Goal: Task Accomplishment & Management: Use online tool/utility

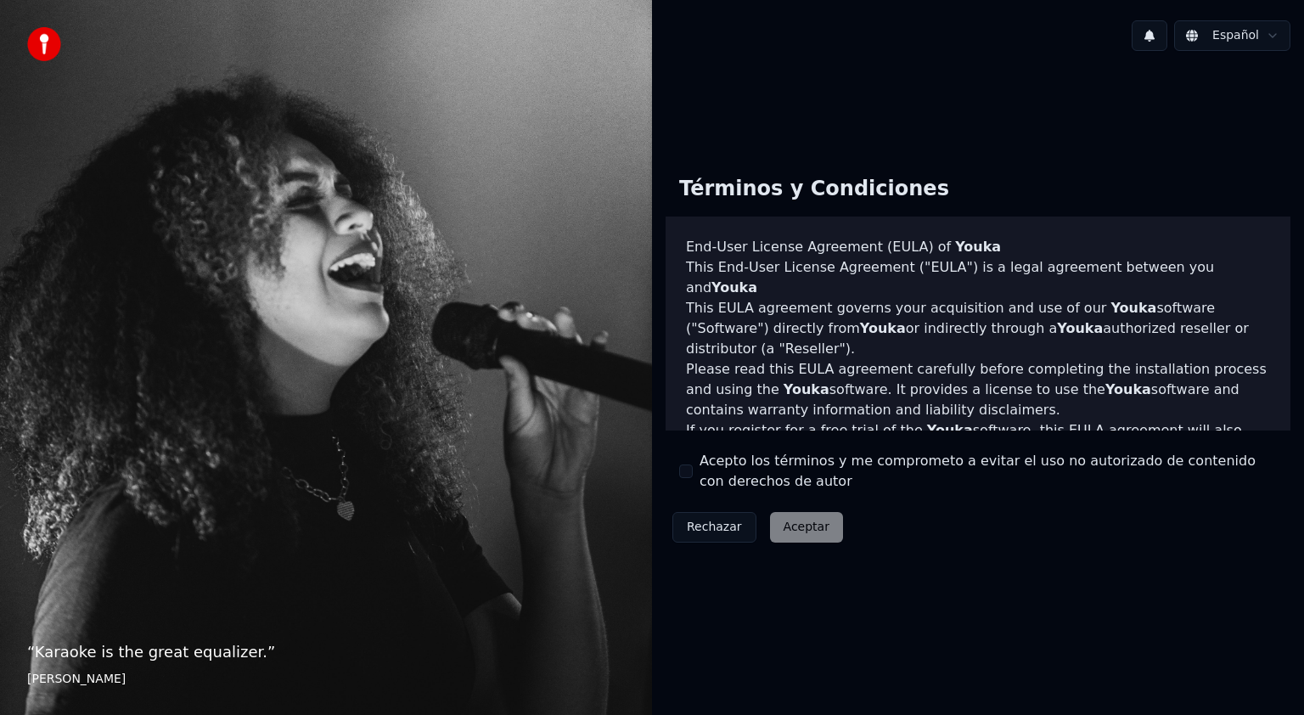
click at [791, 531] on div "Rechazar Aceptar" at bounding box center [758, 527] width 184 height 44
click at [688, 468] on button "Acepto los términos y me comprometo a evitar el uso no autorizado de contenido …" at bounding box center [686, 472] width 14 height 14
click at [784, 527] on button "Aceptar" at bounding box center [806, 527] width 73 height 31
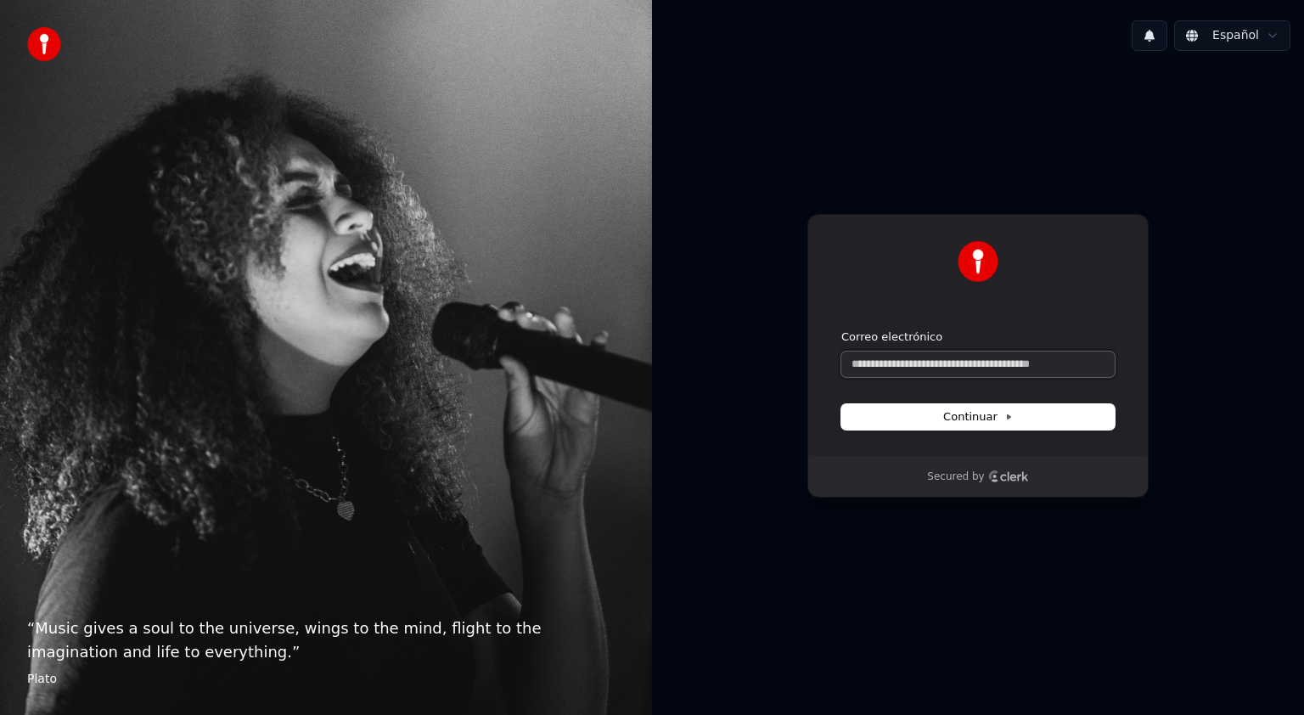
click at [876, 364] on input "Correo electrónico" at bounding box center [978, 364] width 273 height 25
click at [842, 330] on button "submit" at bounding box center [842, 330] width 0 height 0
type input "**********"
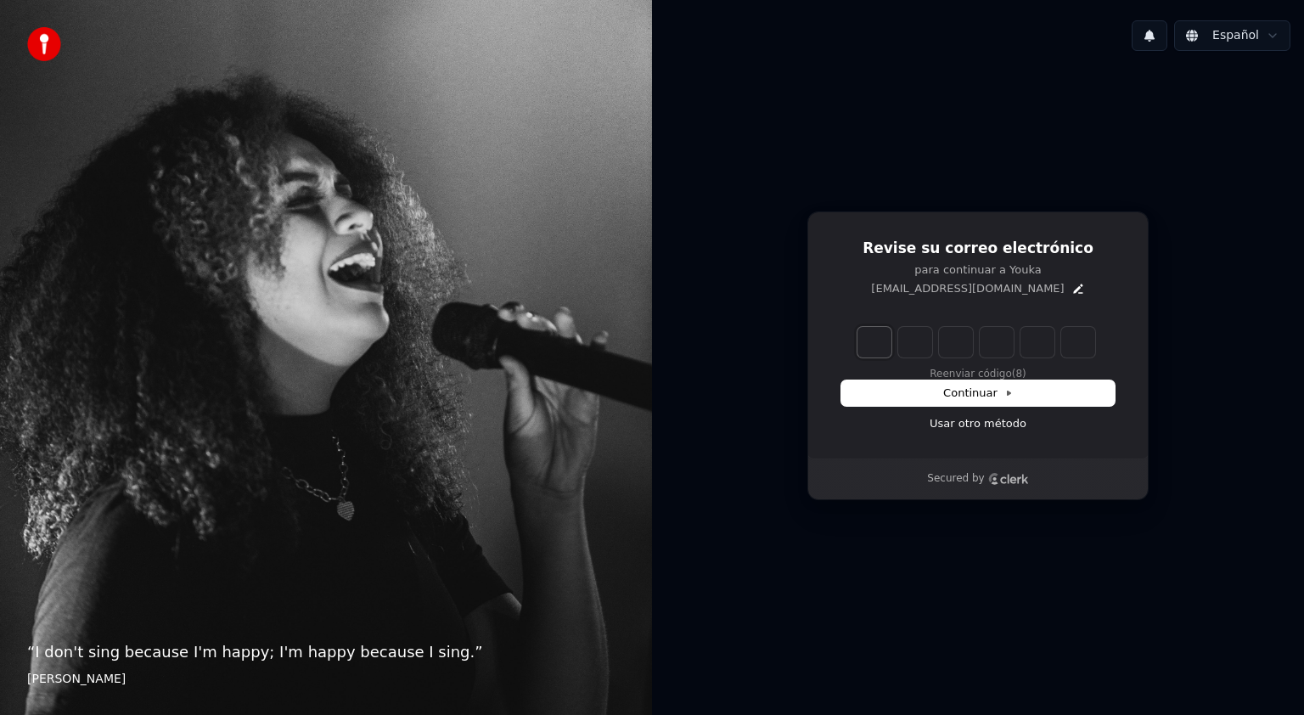
type input "*"
type input "**"
type input "*"
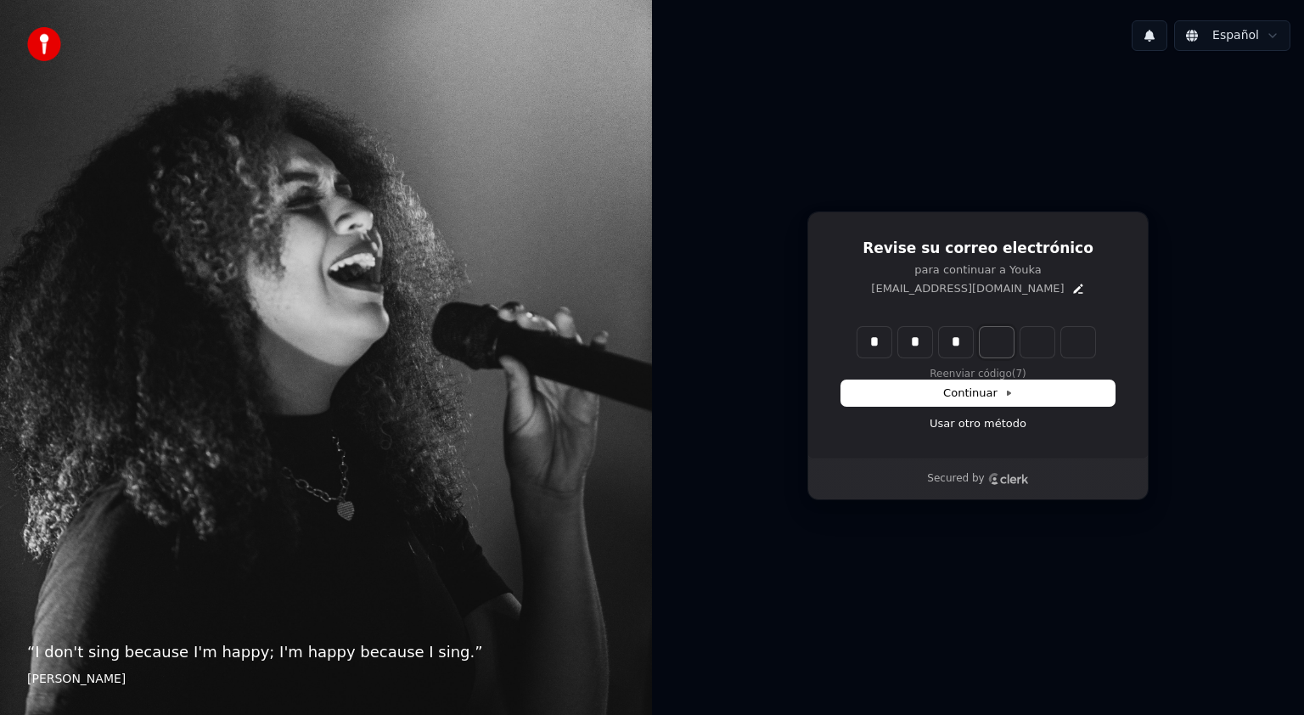
type input "***"
type input "*"
type input "****"
type input "*"
type input "******"
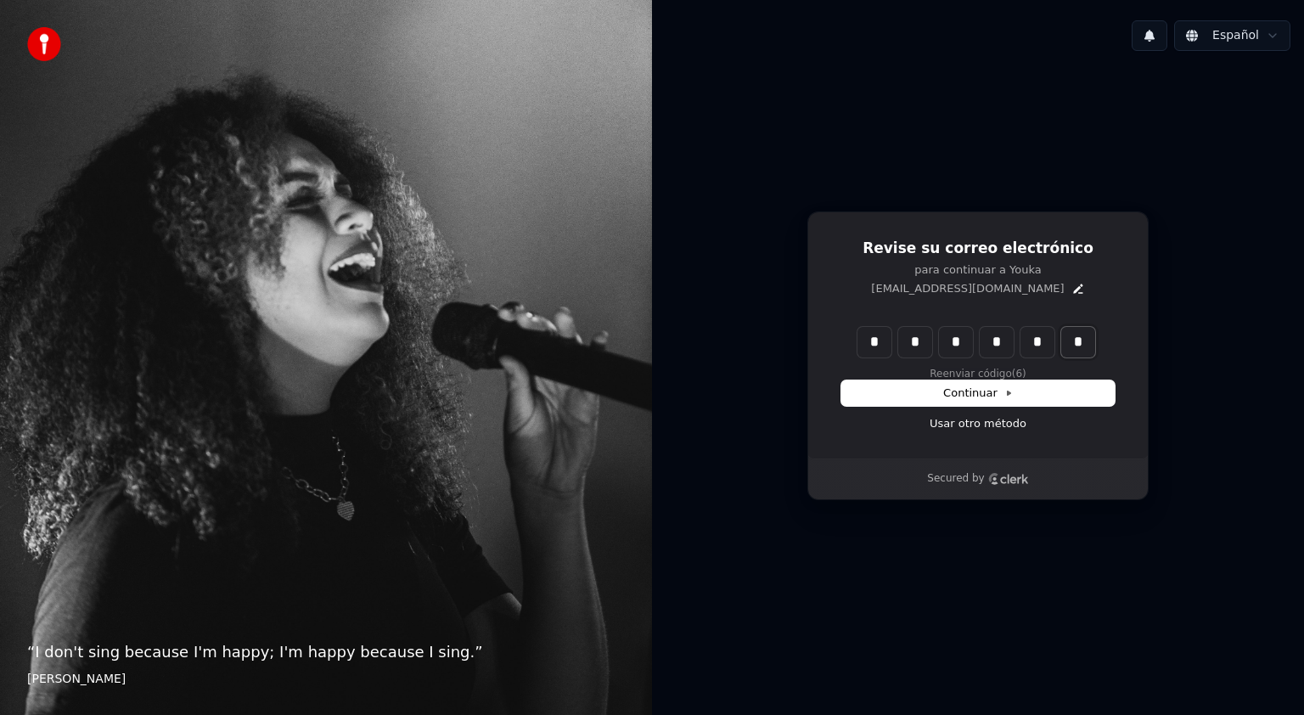
type input "*"
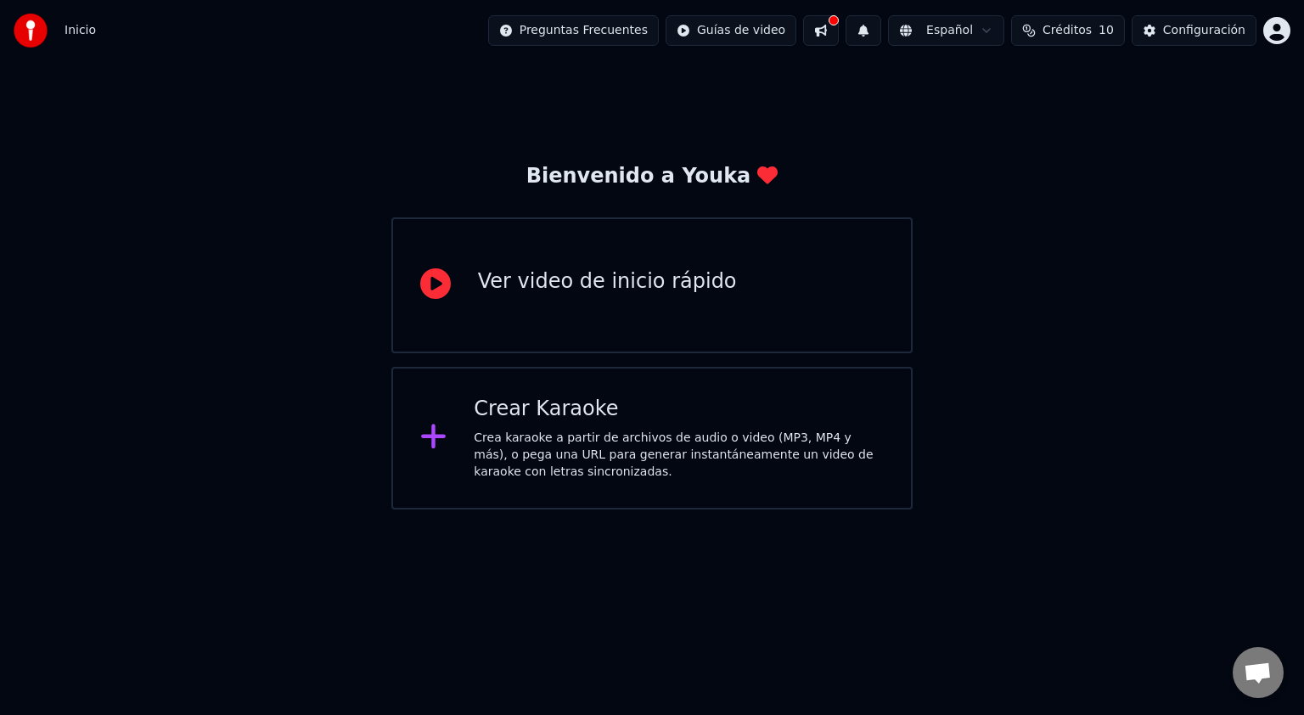
click at [556, 435] on div "Crea karaoke a partir de archivos de audio o video (MP3, MP4 y más), o pega una…" at bounding box center [679, 455] width 410 height 51
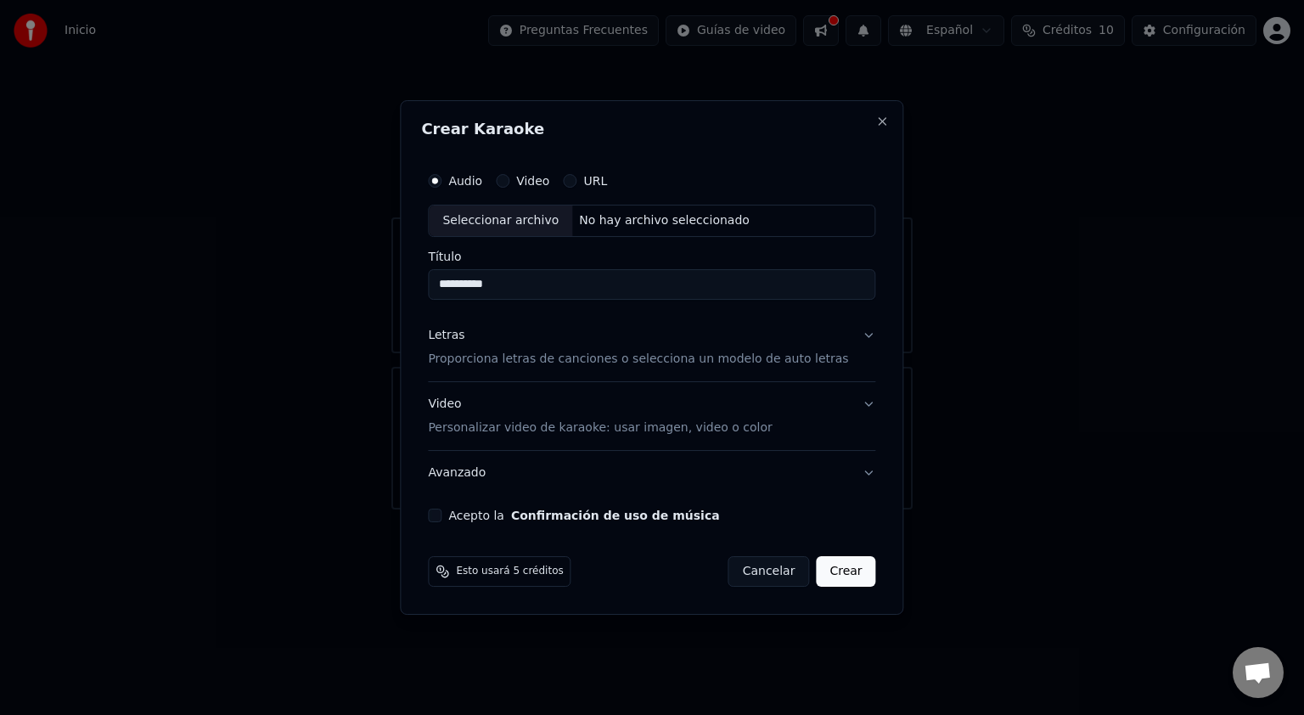
type input "**********"
click at [579, 369] on button "Letras Proporciona letras de canciones o selecciona un modelo de auto letras" at bounding box center [652, 347] width 448 height 68
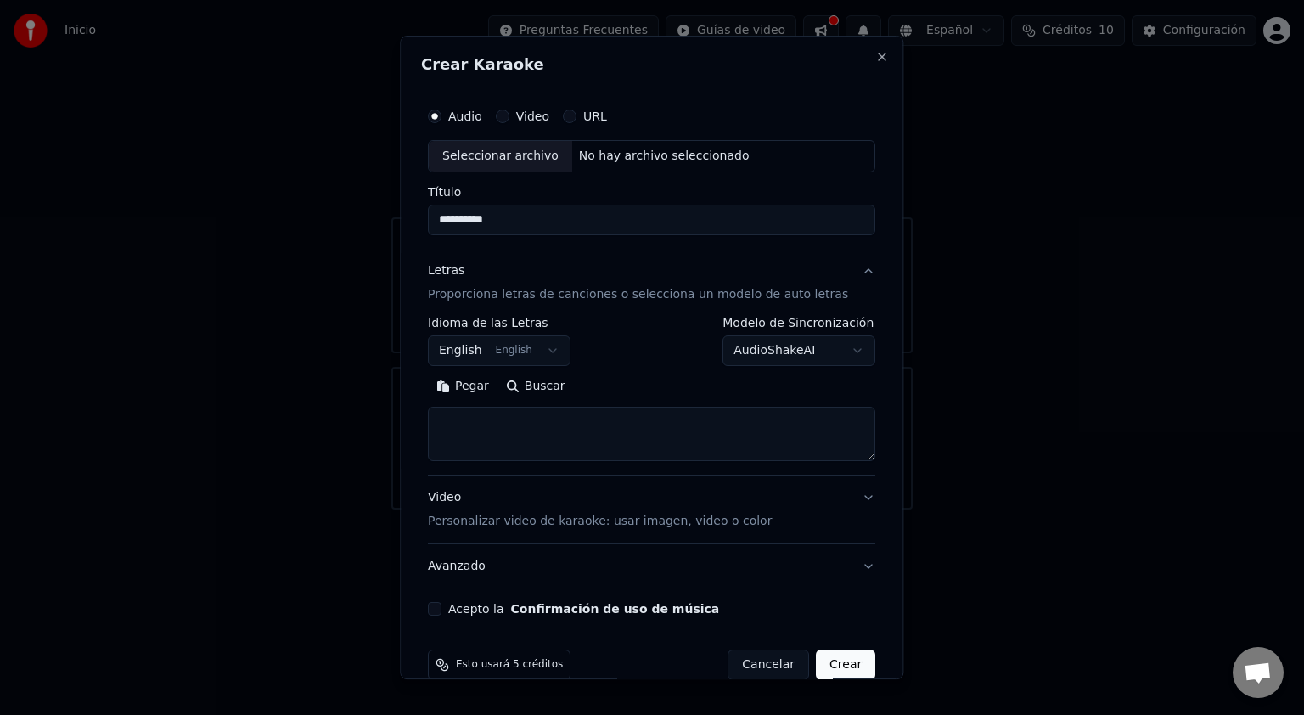
click at [560, 352] on button "English English" at bounding box center [499, 350] width 143 height 31
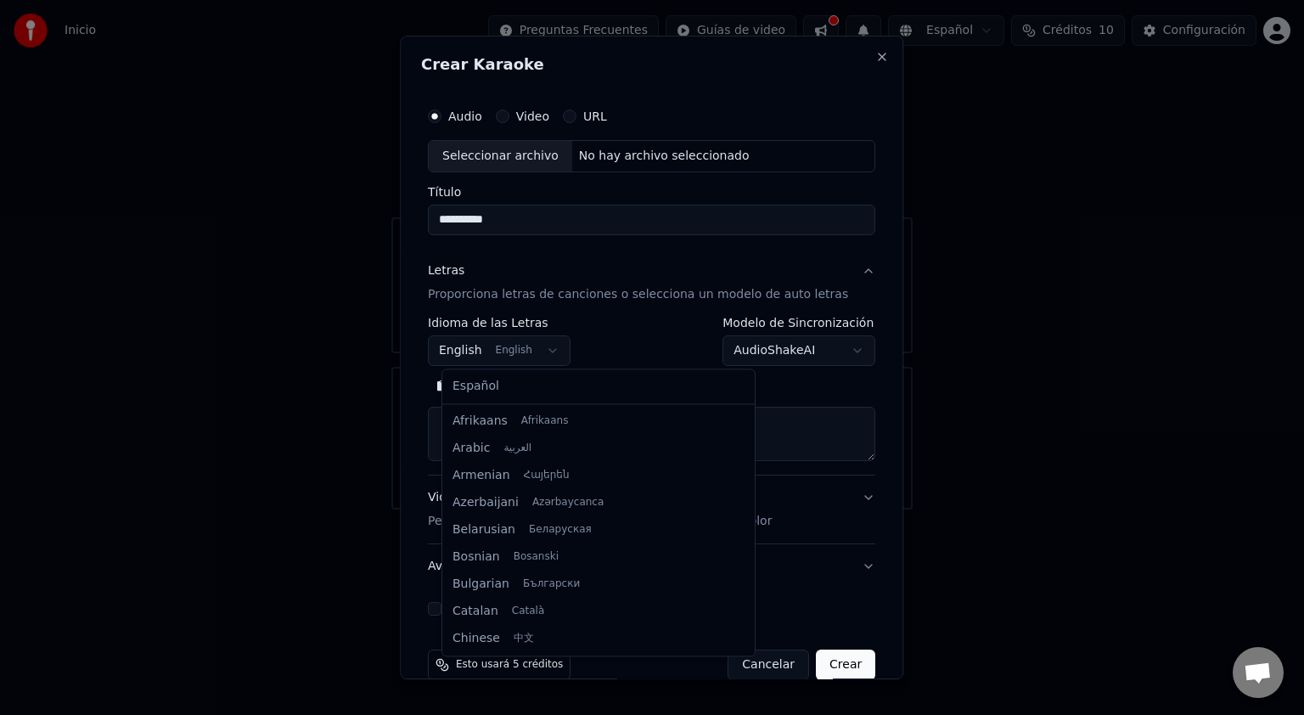
select select "**"
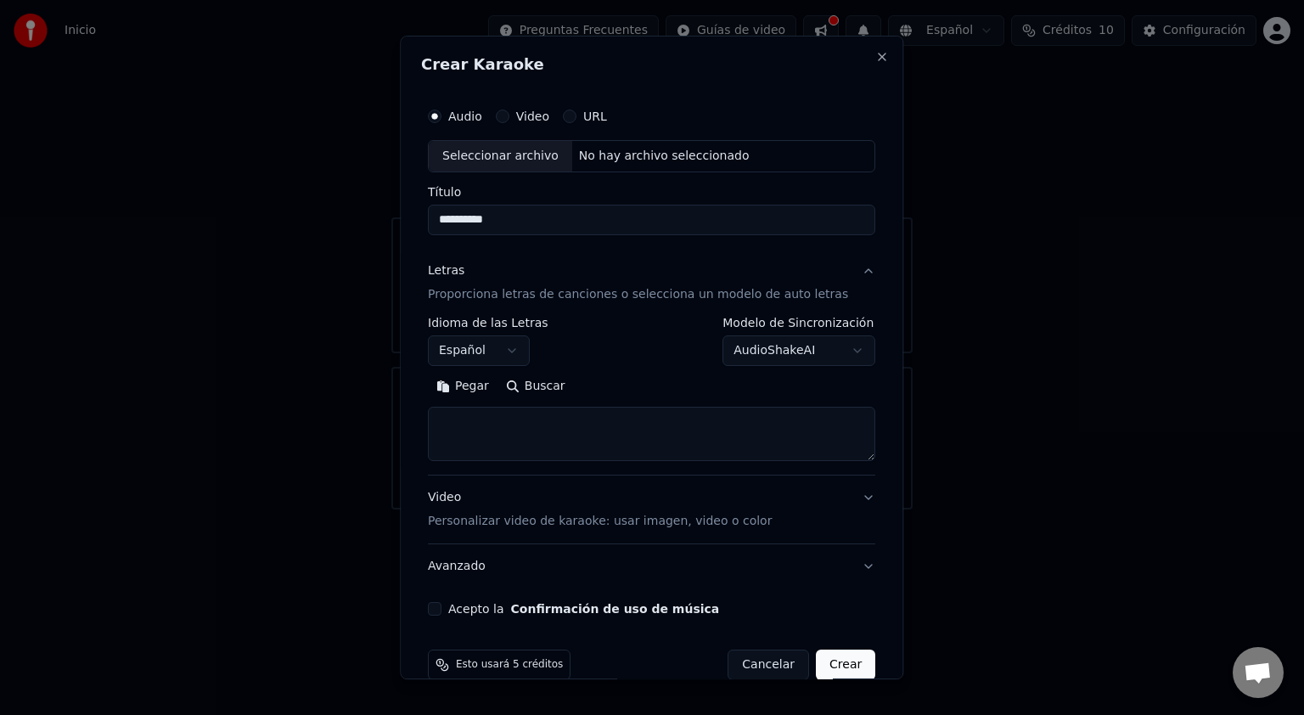
click at [502, 431] on textarea at bounding box center [652, 434] width 448 height 54
paste textarea "**********"
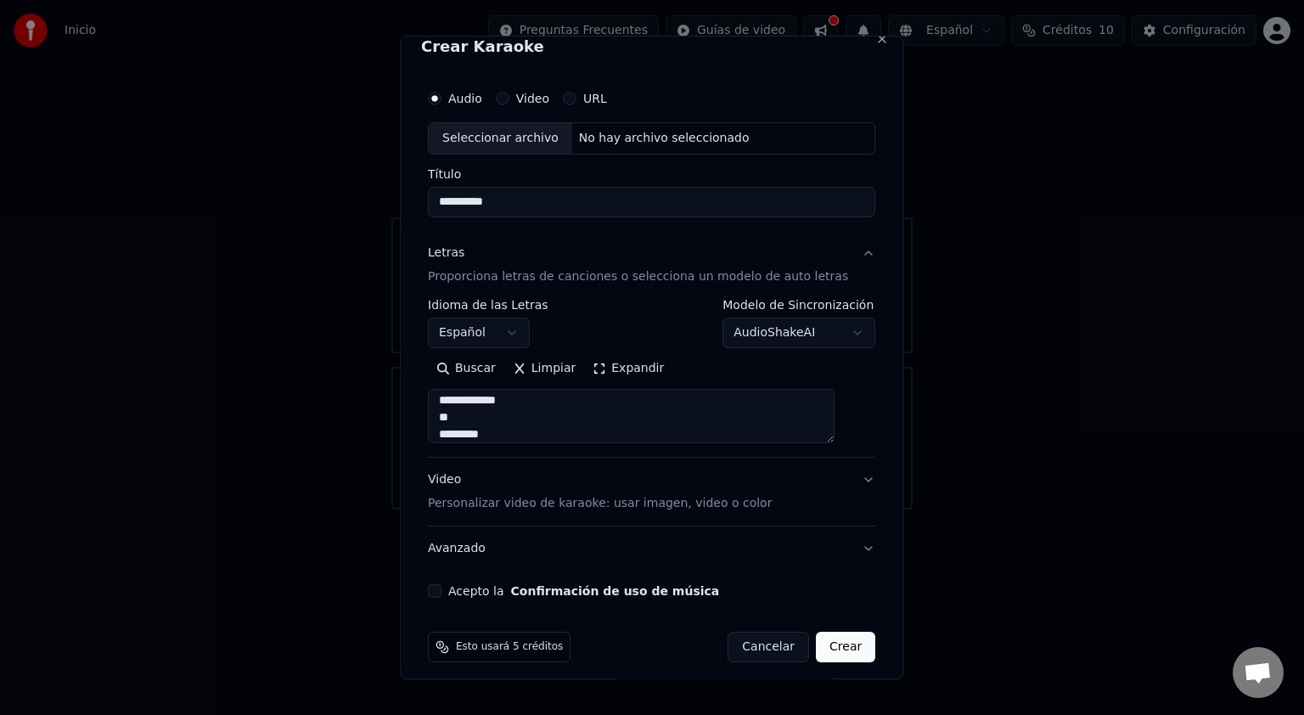
scroll to position [27, 0]
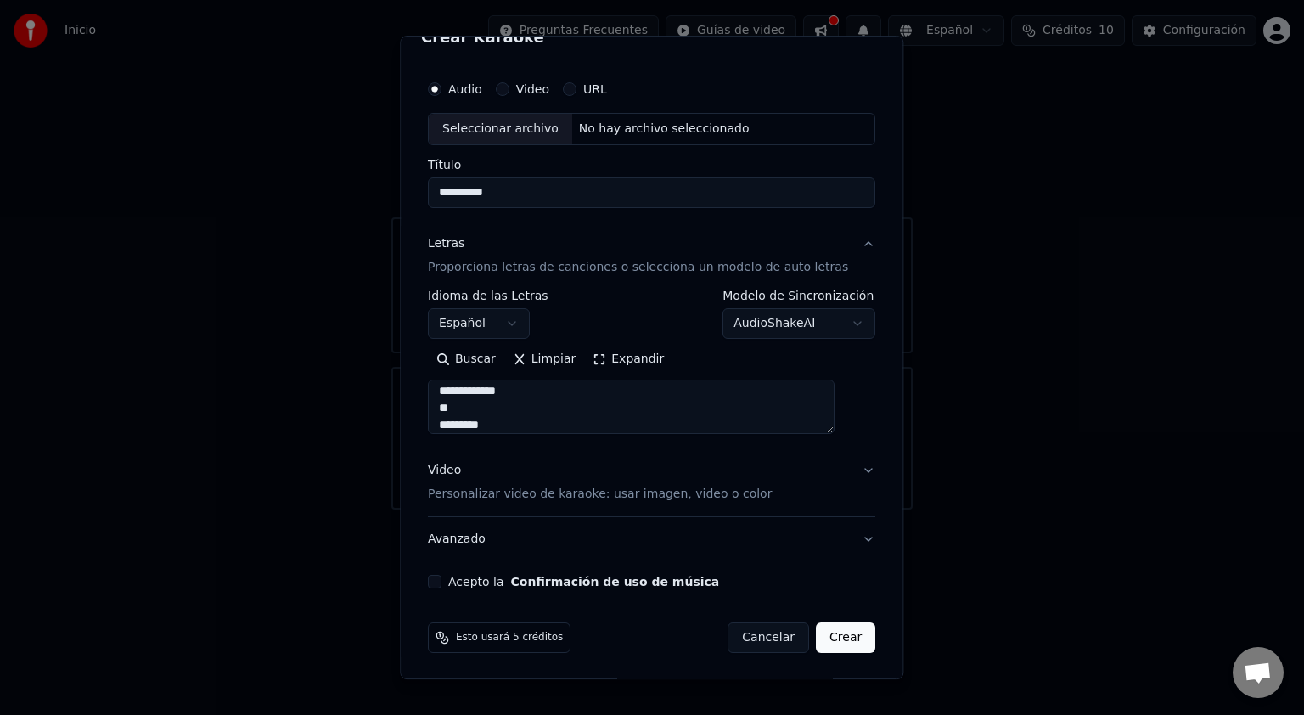
type textarea "**********"
click at [442, 580] on button "Acepto la Confirmación de uso de música" at bounding box center [435, 582] width 14 height 14
click at [820, 639] on button "Crear" at bounding box center [845, 638] width 59 height 31
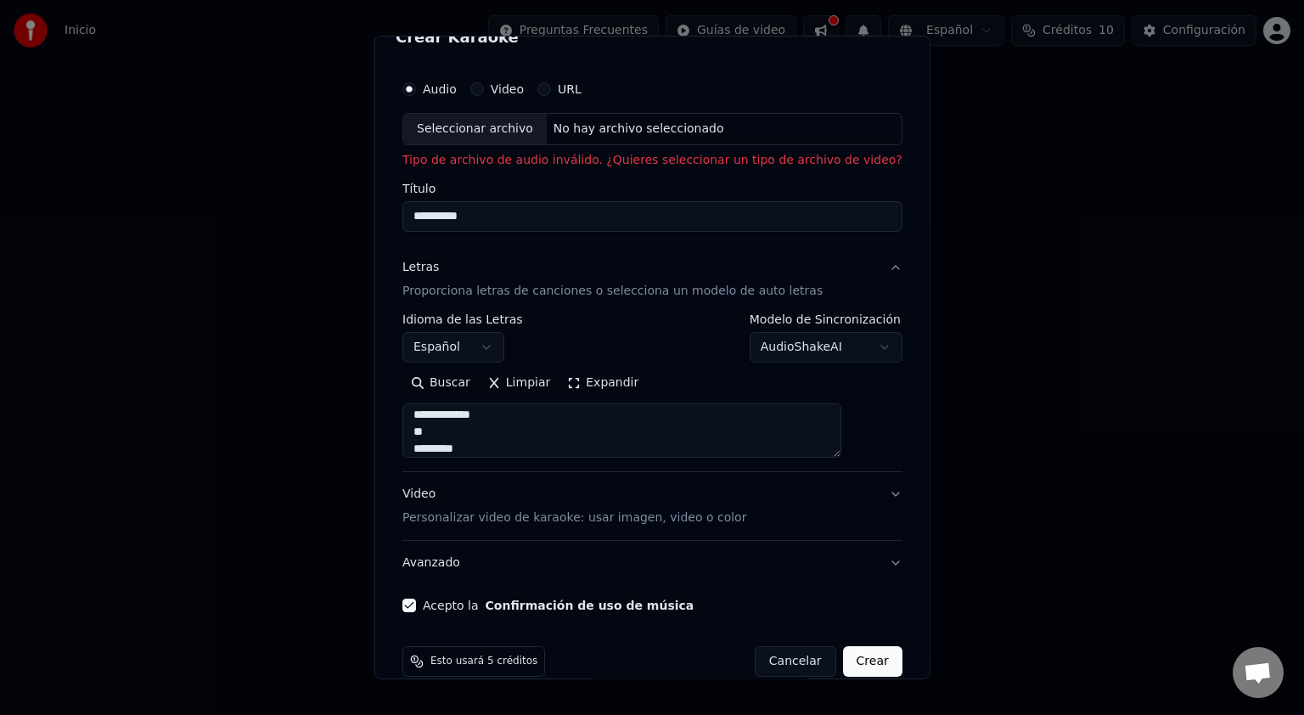
click at [849, 660] on button "Crear" at bounding box center [871, 661] width 59 height 31
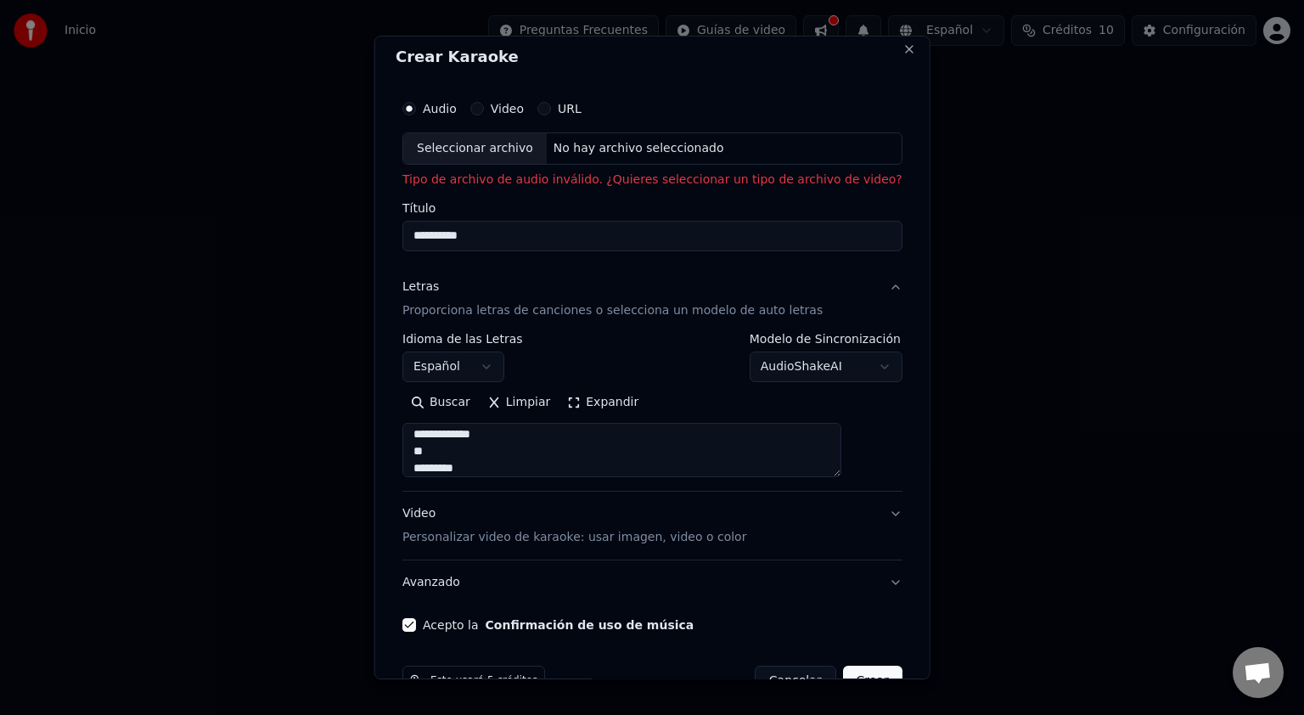
scroll to position [0, 0]
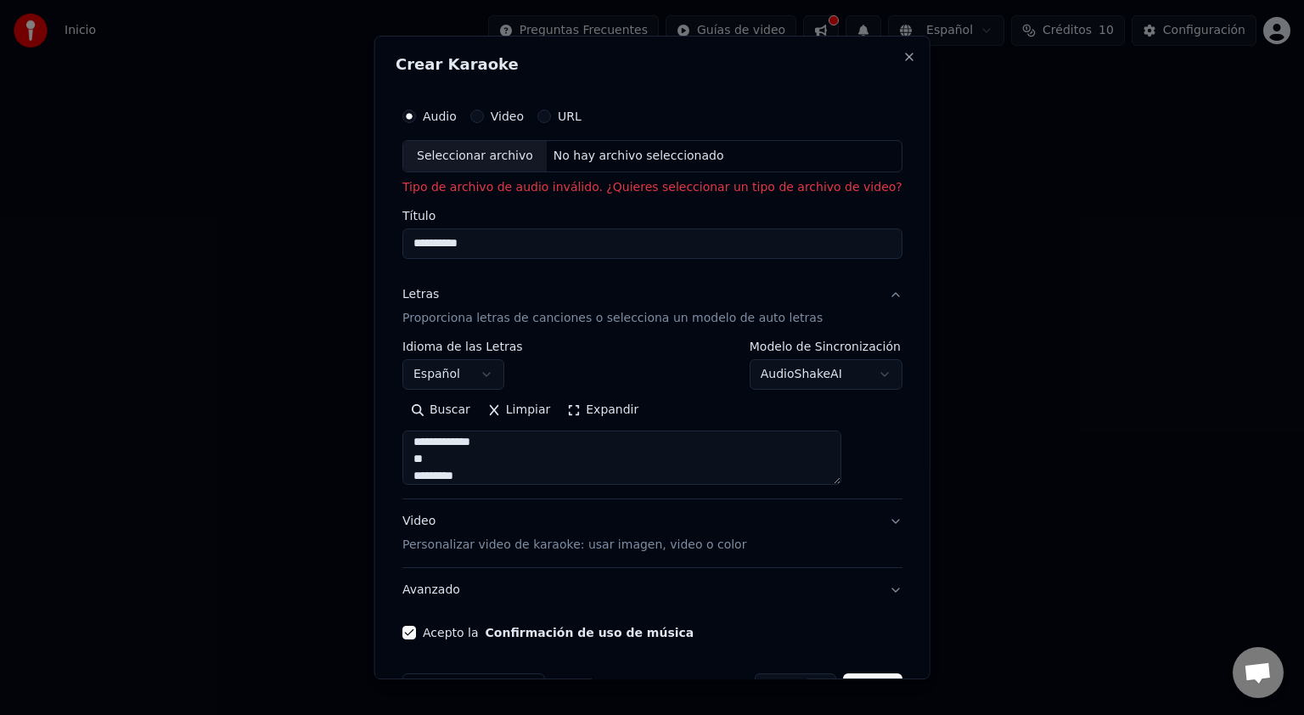
click at [523, 121] on label "Video" at bounding box center [506, 116] width 33 height 12
click at [483, 121] on button "Video" at bounding box center [477, 117] width 14 height 14
type button "video"
click at [501, 150] on div "Seleccionar archivo" at bounding box center [475, 156] width 144 height 31
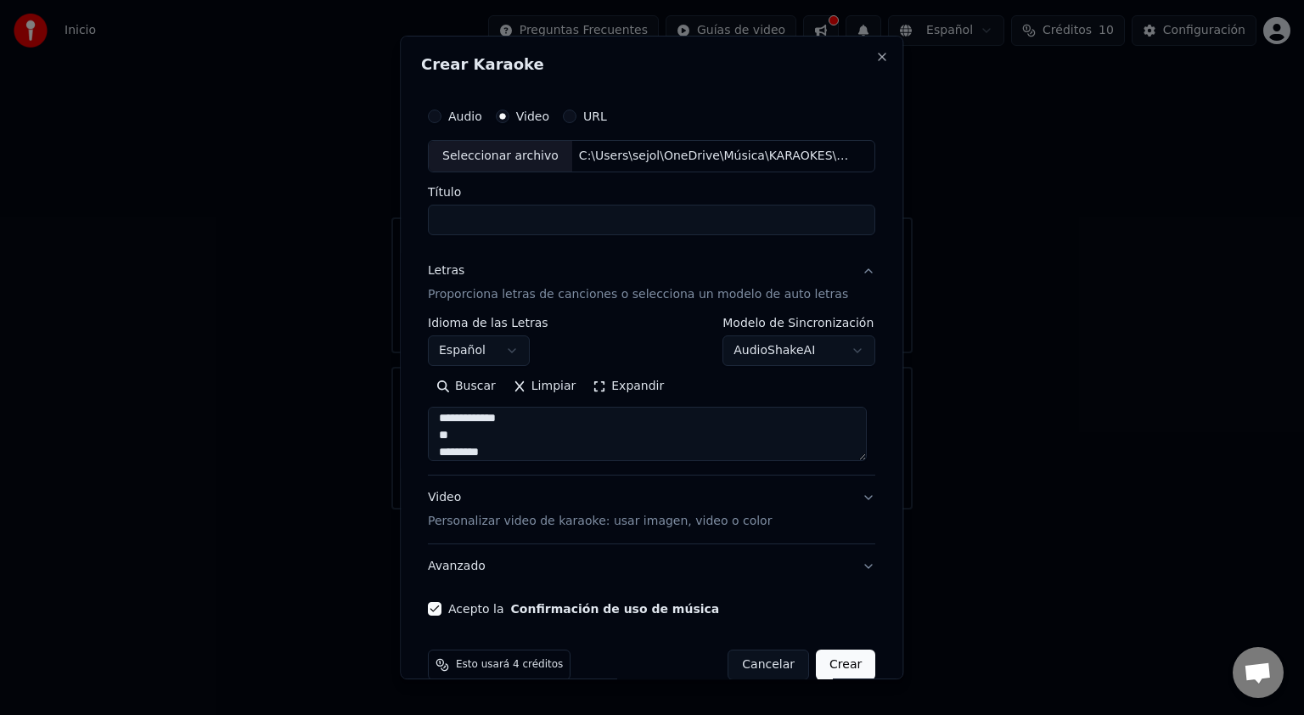
type input "**********"
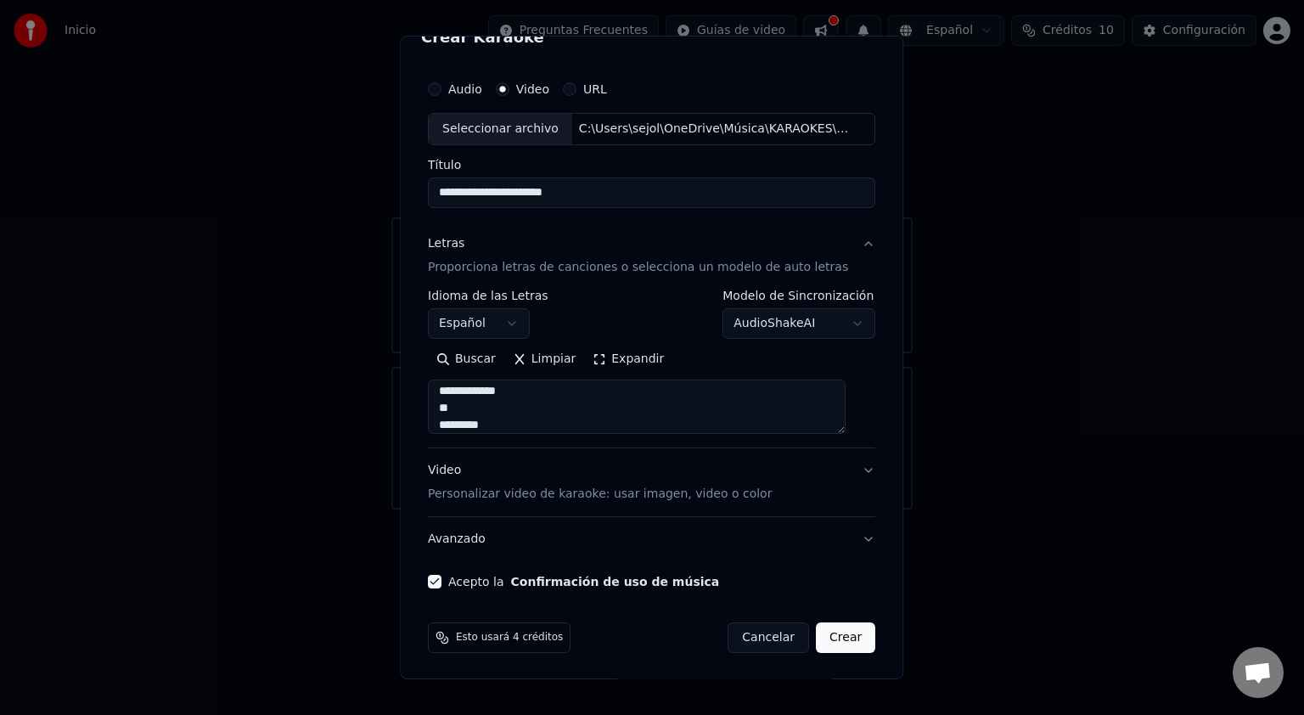
click at [822, 632] on button "Crear" at bounding box center [845, 638] width 59 height 31
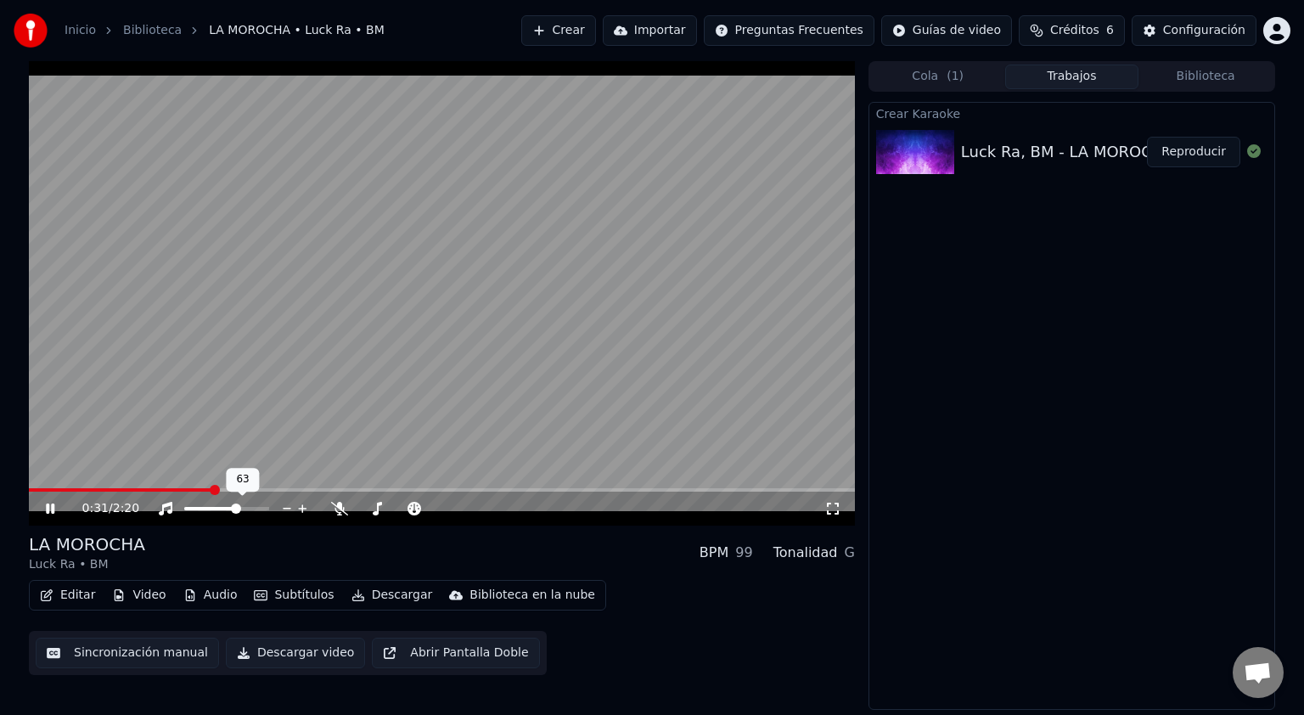
click at [238, 511] on span at bounding box center [236, 509] width 10 height 10
click at [228, 508] on span at bounding box center [228, 509] width 10 height 10
click at [54, 513] on icon at bounding box center [50, 509] width 8 height 10
click at [271, 656] on button "Descargar video" at bounding box center [295, 653] width 139 height 31
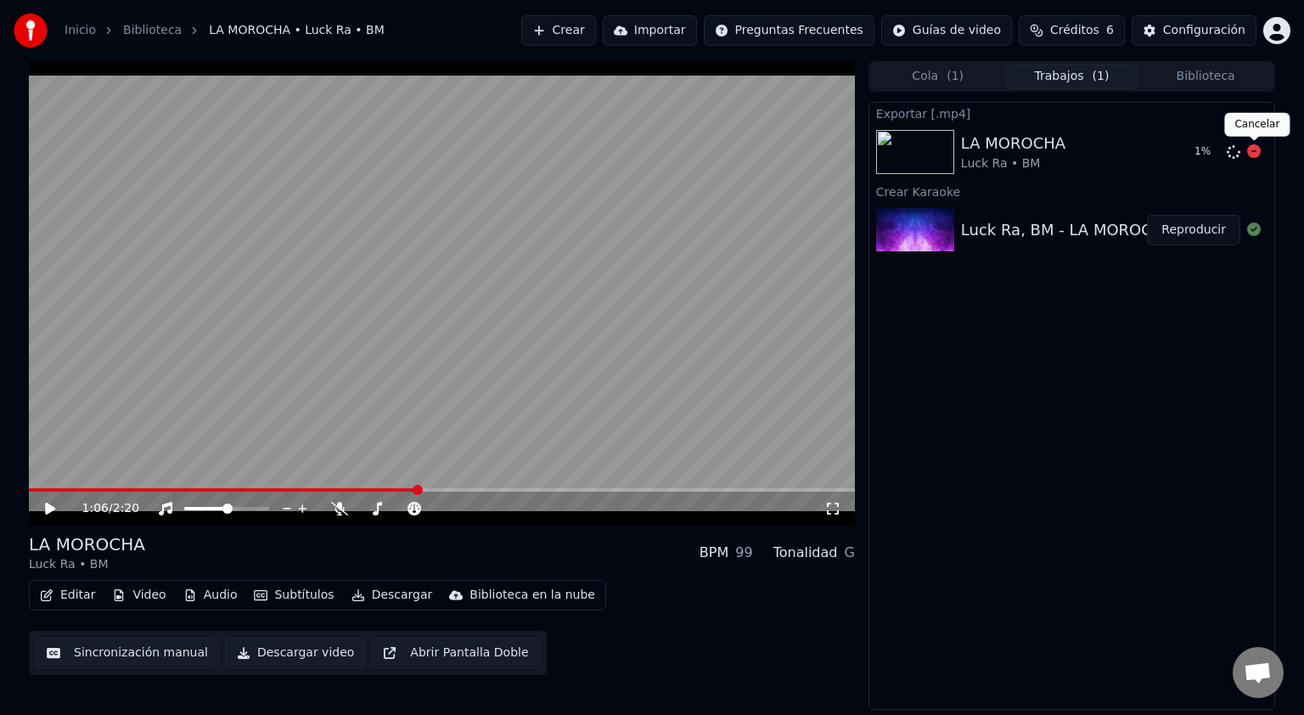
click at [1254, 152] on icon at bounding box center [1255, 151] width 14 height 14
click at [1073, 34] on span "Créditos" at bounding box center [1075, 30] width 49 height 17
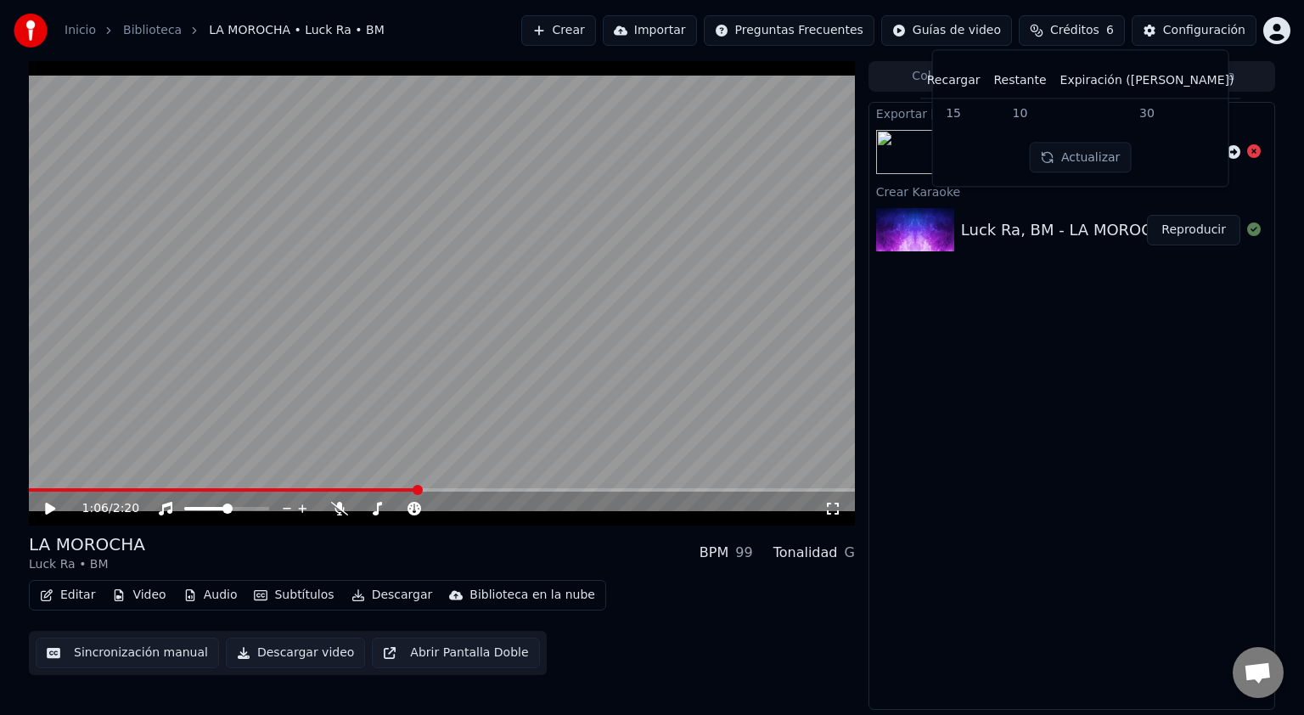
click at [1091, 161] on button "Actualizar" at bounding box center [1080, 158] width 101 height 31
click at [988, 112] on td "15" at bounding box center [954, 113] width 67 height 31
click at [988, 84] on th "Recargar" at bounding box center [954, 81] width 67 height 34
click at [1053, 84] on th "Restante" at bounding box center [1020, 81] width 66 height 34
click at [1147, 82] on th "Expiración (días)" at bounding box center [1148, 81] width 188 height 34
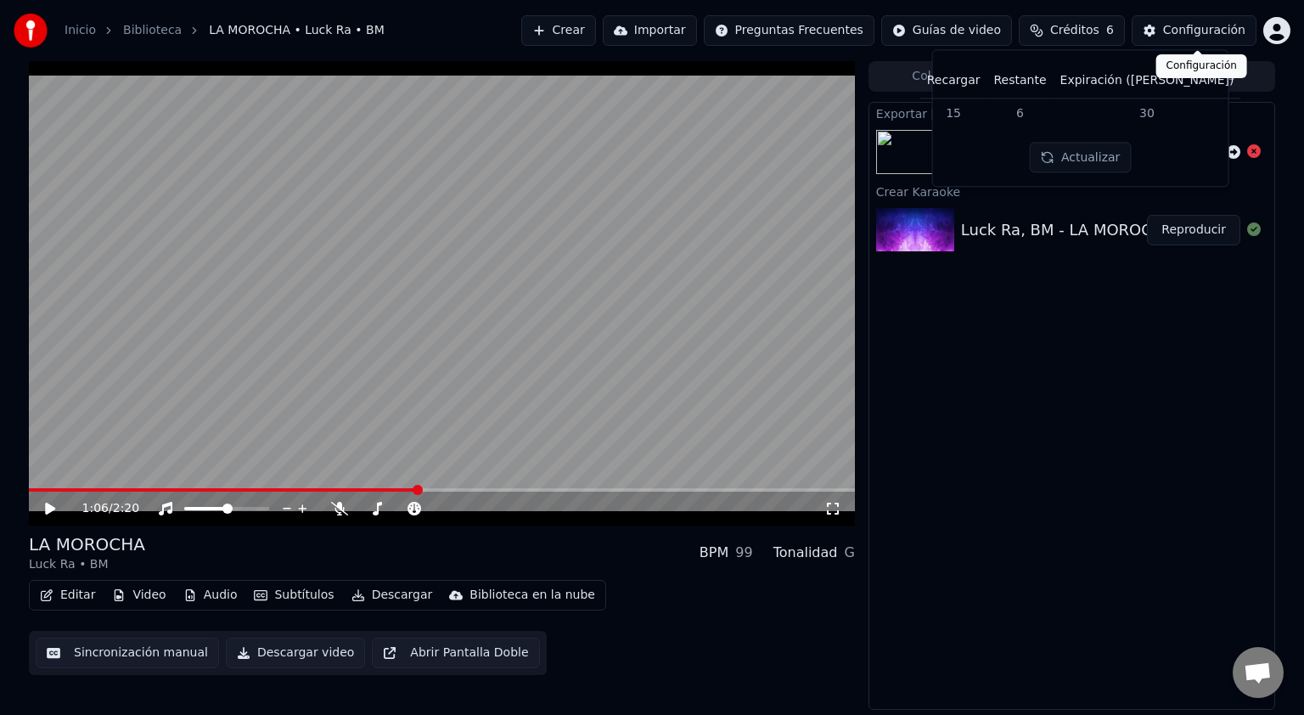
click at [1189, 27] on div "Configuración" at bounding box center [1204, 30] width 82 height 17
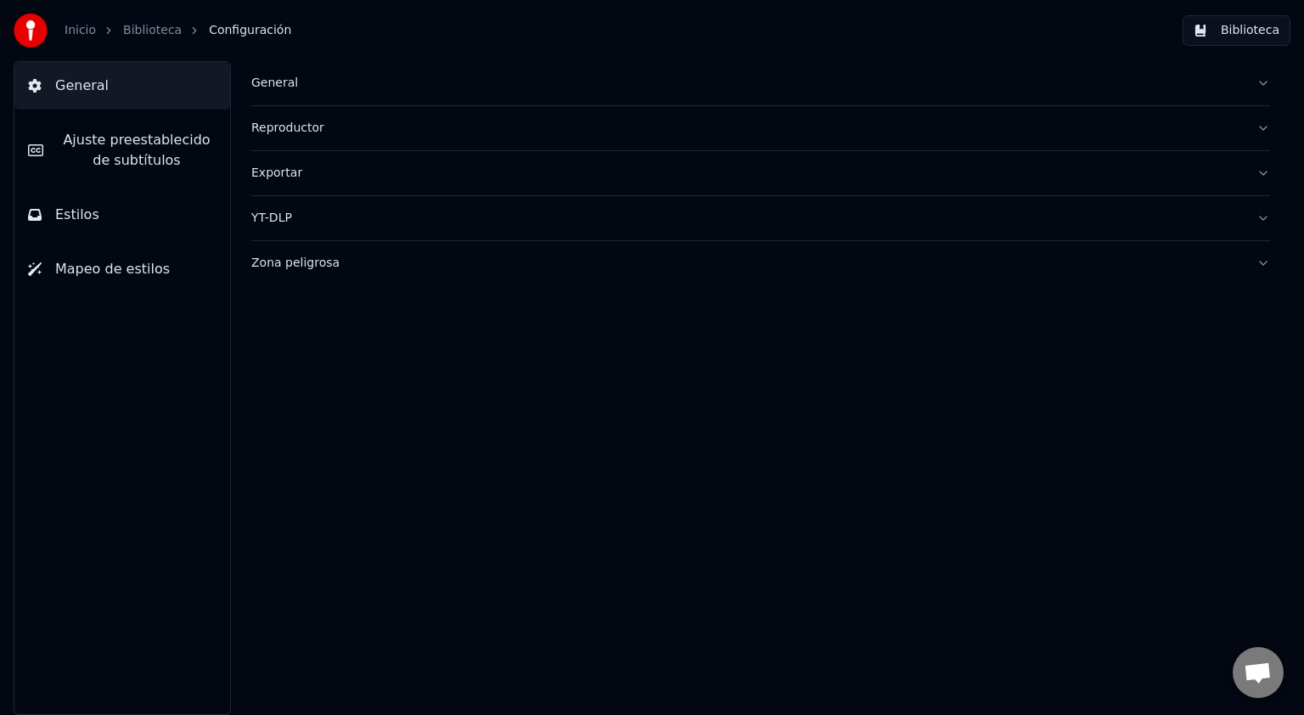
click at [75, 35] on link "Inicio" at bounding box center [80, 30] width 31 height 17
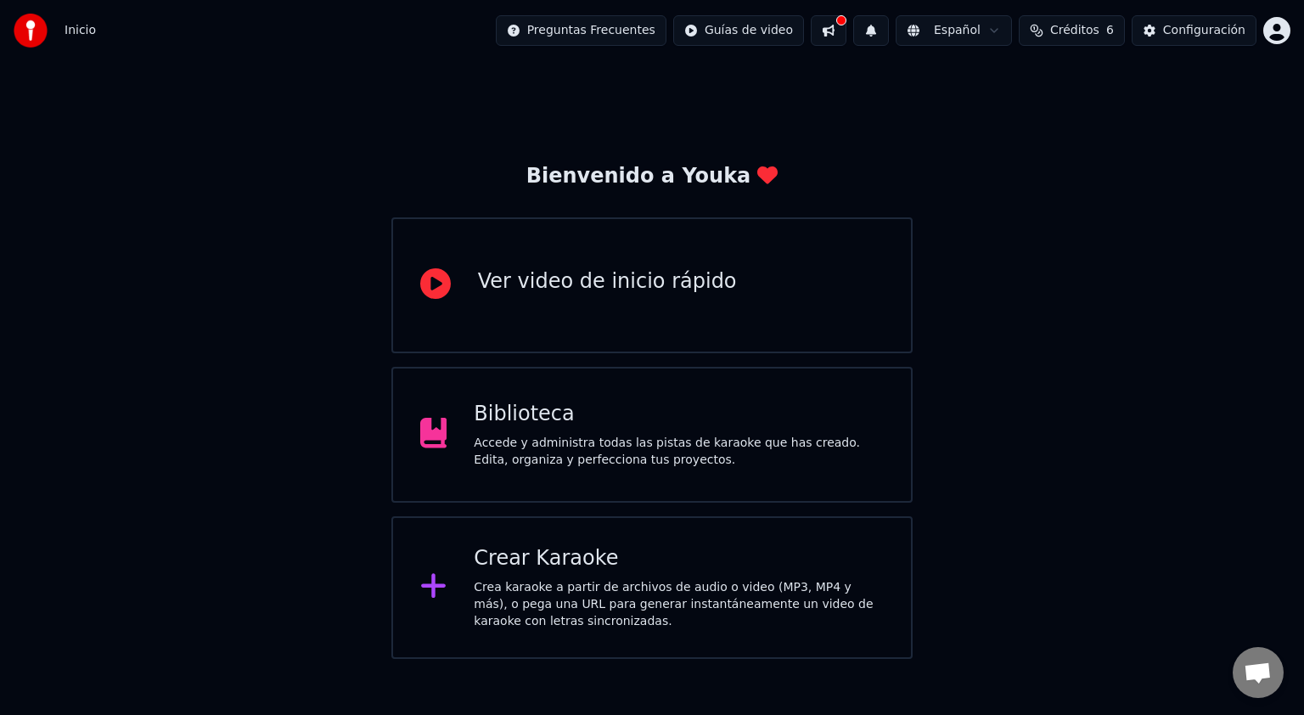
click at [1278, 31] on html "Inicio Preguntas Frecuentes Guías de video Español Créditos 6 Configuración Bie…" at bounding box center [652, 329] width 1304 height 659
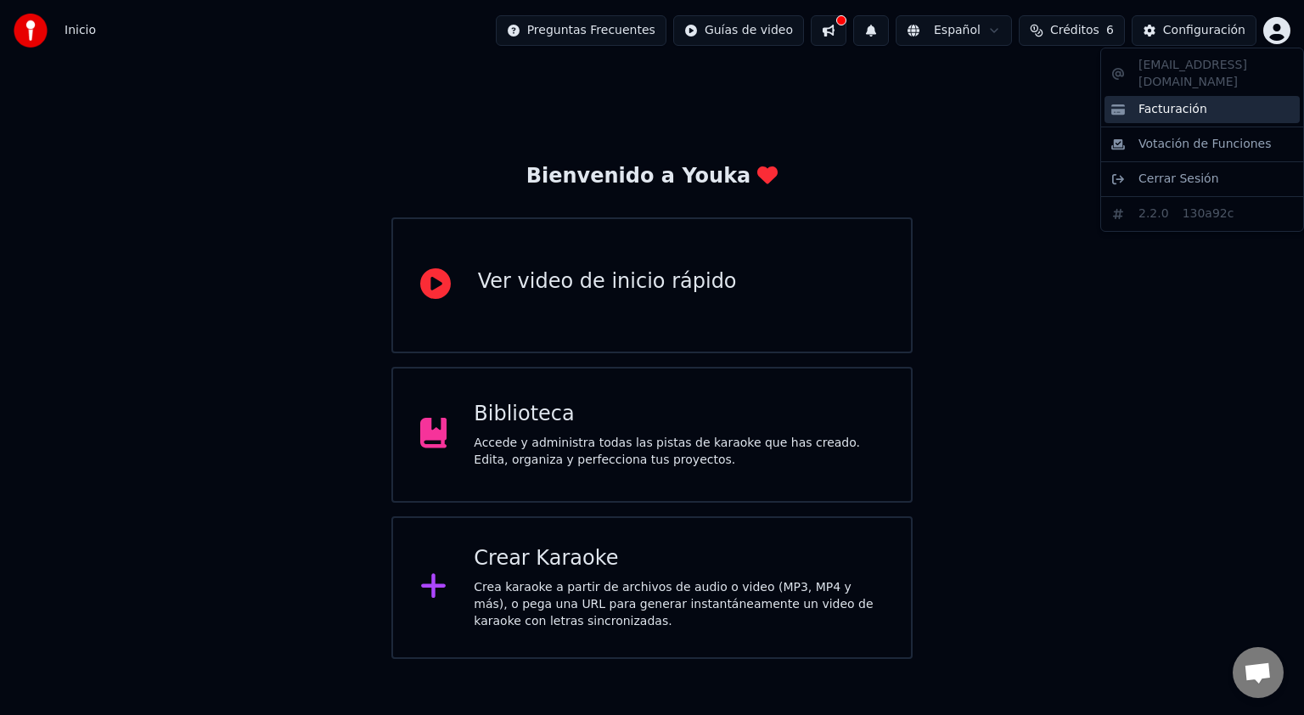
click at [1165, 101] on span "Facturación" at bounding box center [1173, 109] width 69 height 17
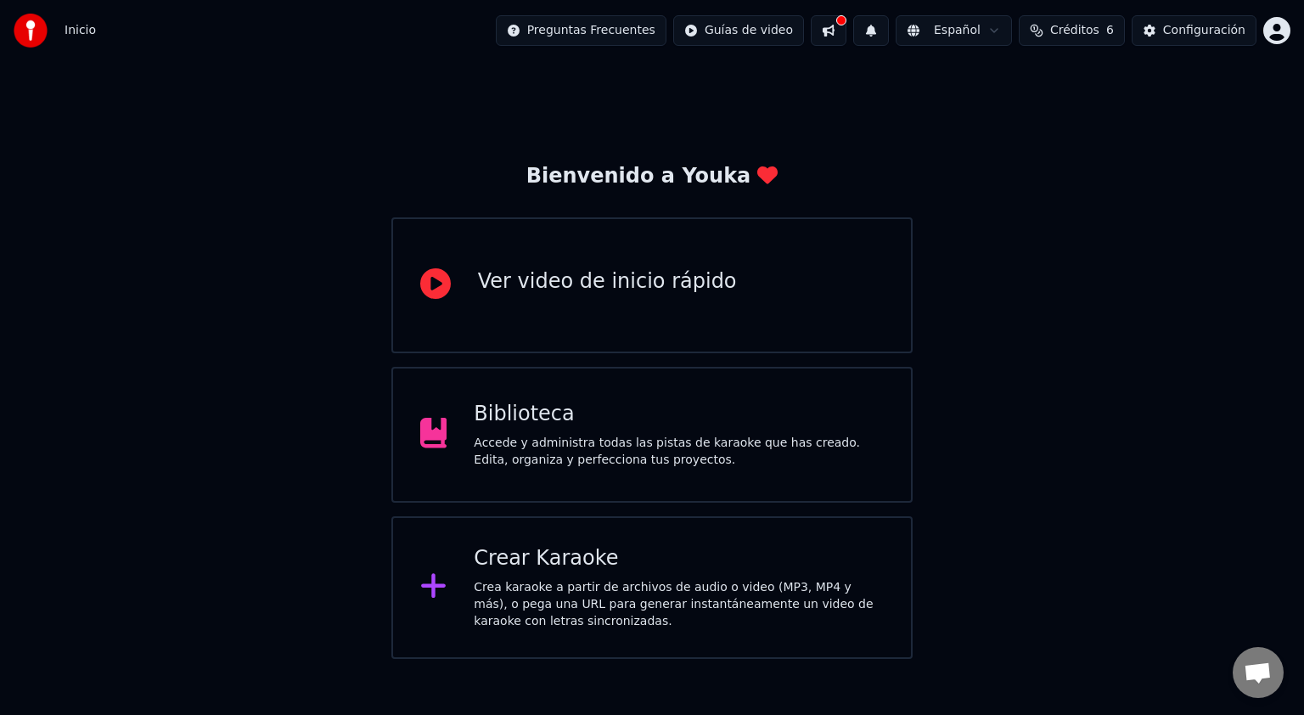
click at [1086, 38] on span "Créditos" at bounding box center [1075, 30] width 49 height 17
click at [1073, 161] on button "Actualizar" at bounding box center [1080, 158] width 101 height 31
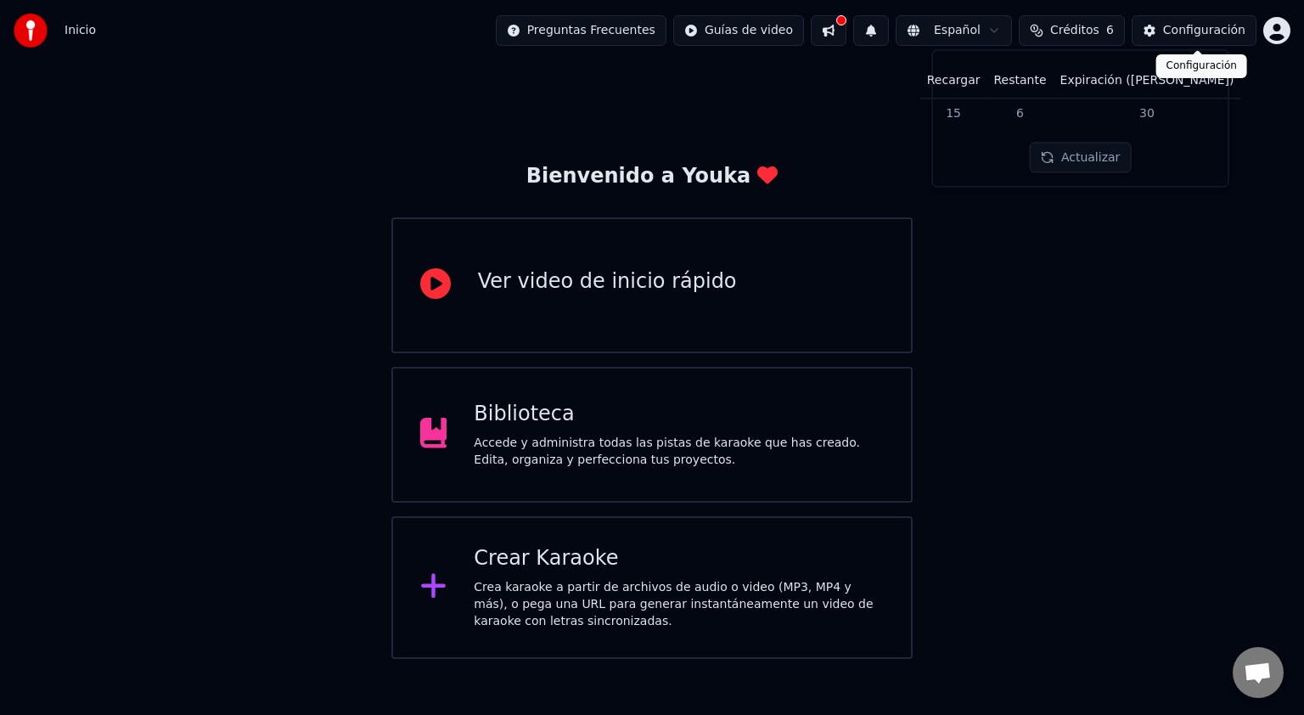
click at [1218, 33] on div "Configuración" at bounding box center [1204, 30] width 82 height 17
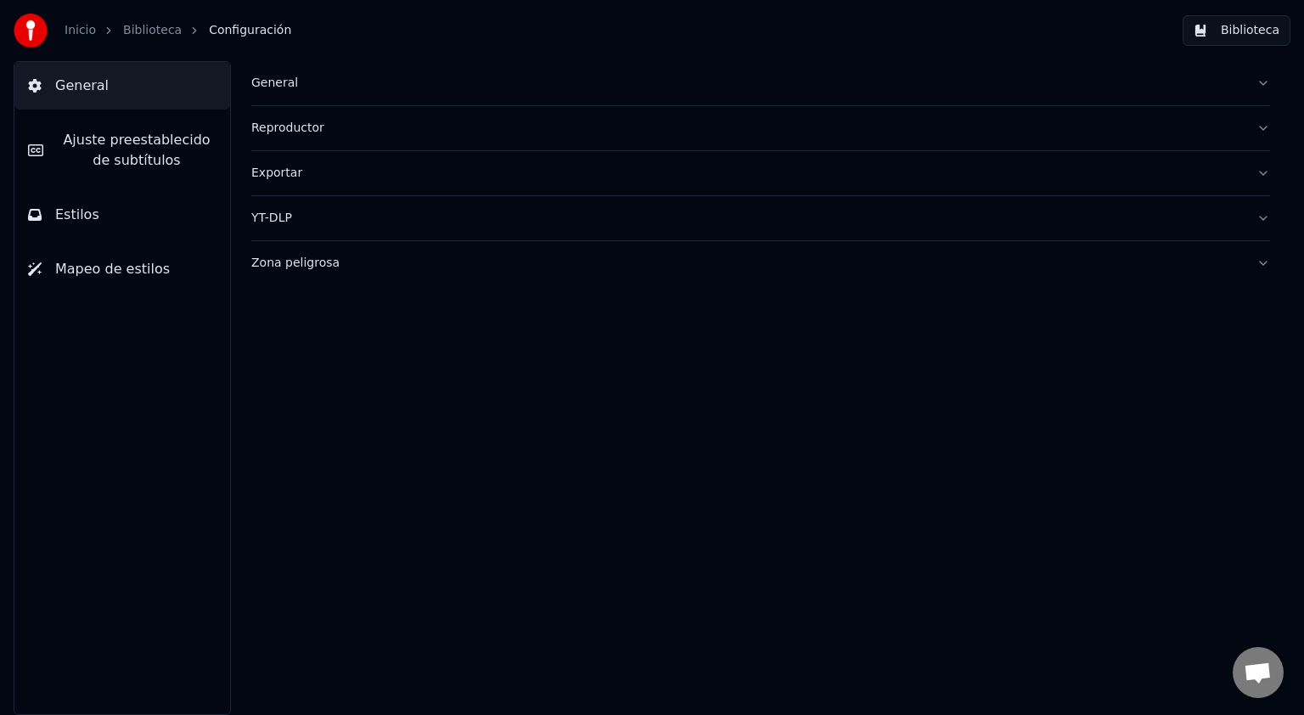
click at [164, 85] on button "General" at bounding box center [122, 86] width 216 height 48
click at [78, 31] on link "Inicio" at bounding box center [80, 30] width 31 height 17
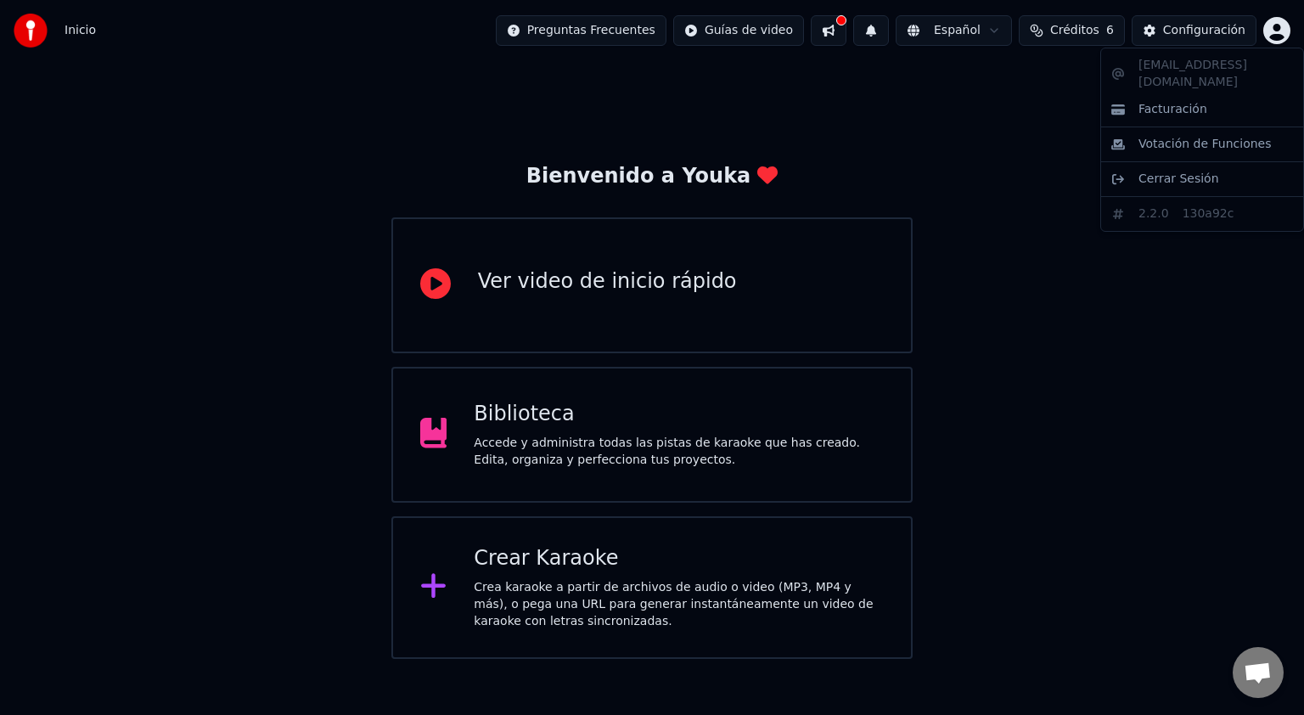
click at [1267, 30] on html "Inicio Preguntas Frecuentes Guías de video Español Créditos 6 Configuración Bie…" at bounding box center [652, 329] width 1304 height 659
click at [854, 37] on html "Inicio Preguntas Frecuentes Guías de video Español Créditos 6 Configuración Bie…" at bounding box center [652, 329] width 1304 height 659
click at [847, 37] on button at bounding box center [829, 30] width 36 height 31
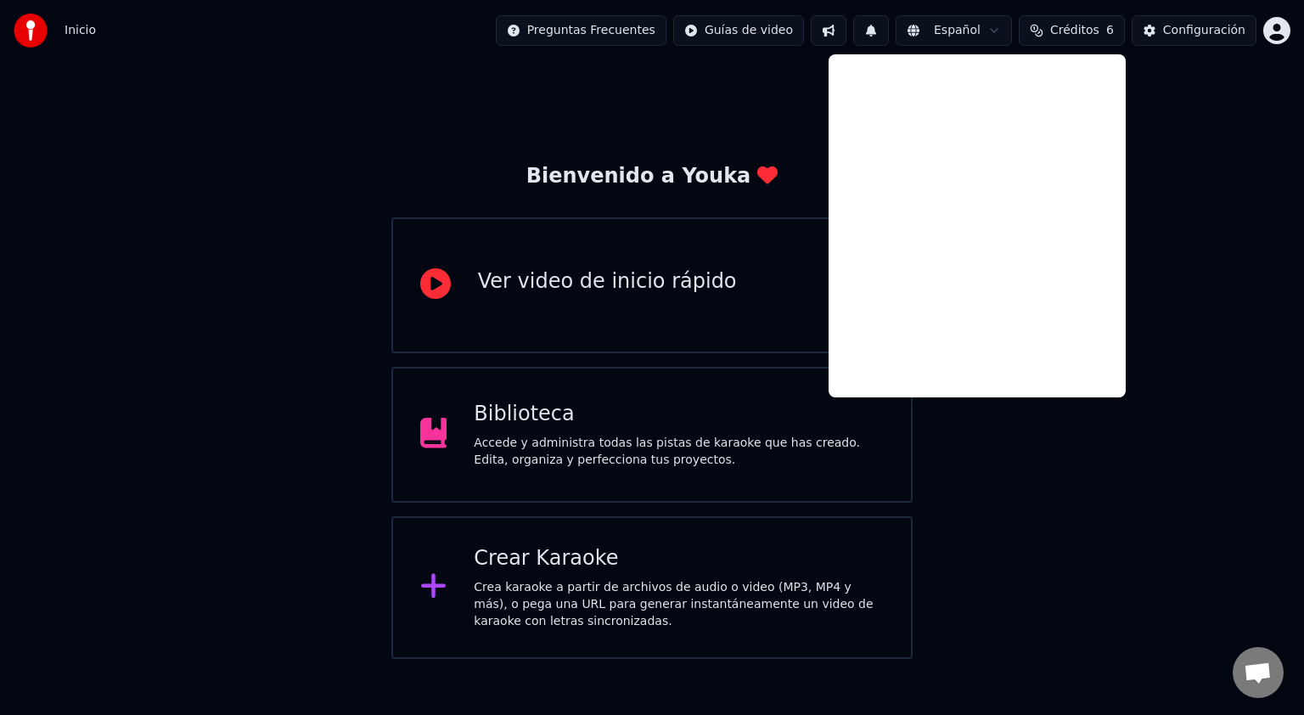
click at [847, 37] on button at bounding box center [829, 30] width 36 height 31
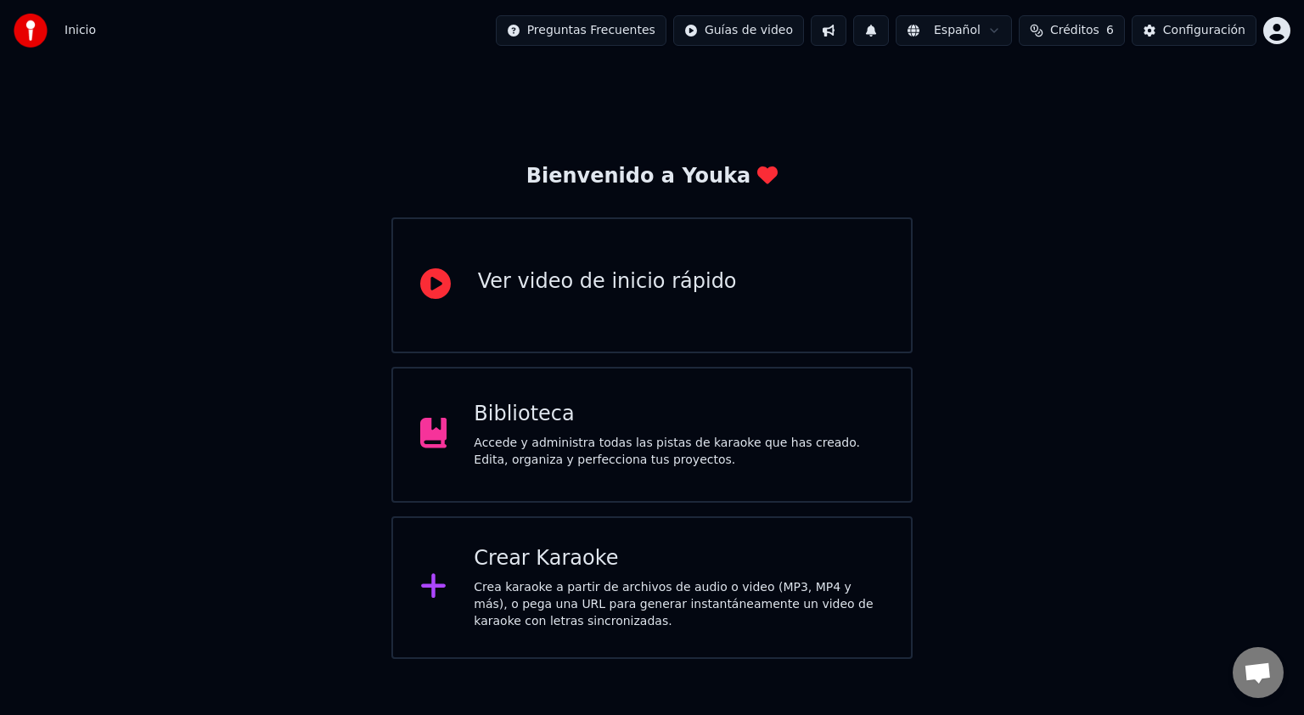
click at [847, 36] on button at bounding box center [829, 30] width 36 height 31
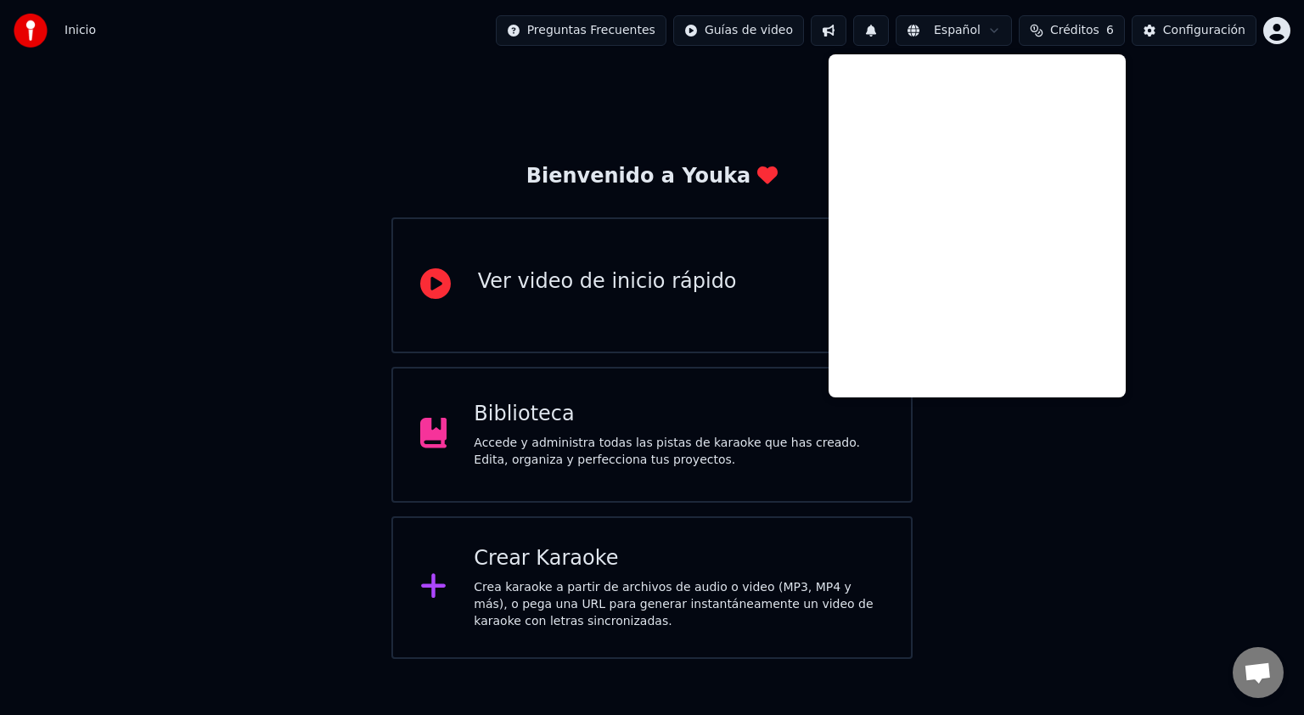
click at [1226, 142] on div "Bienvenido a Youka Ver video de inicio rápido Biblioteca Accede y administra to…" at bounding box center [652, 360] width 1304 height 598
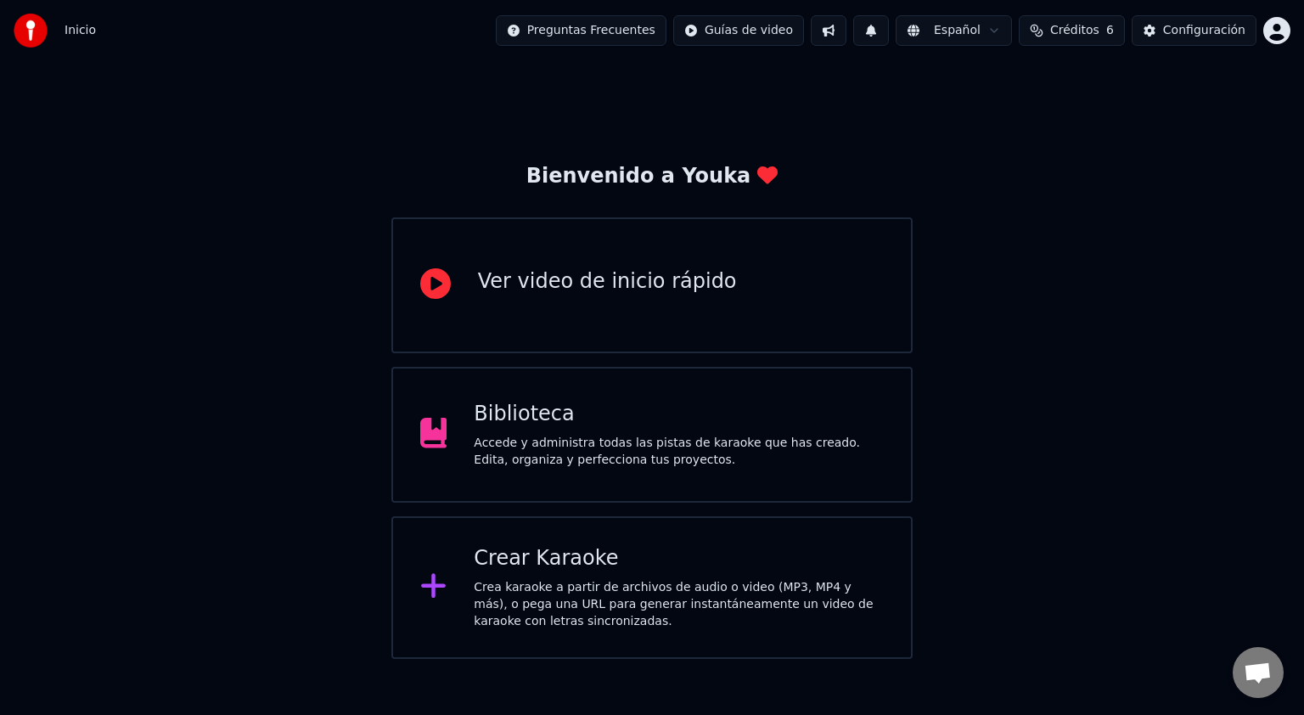
click at [632, 37] on html "Inicio Preguntas Frecuentes Guías de video Español Créditos 6 Configuración Bie…" at bounding box center [652, 329] width 1304 height 659
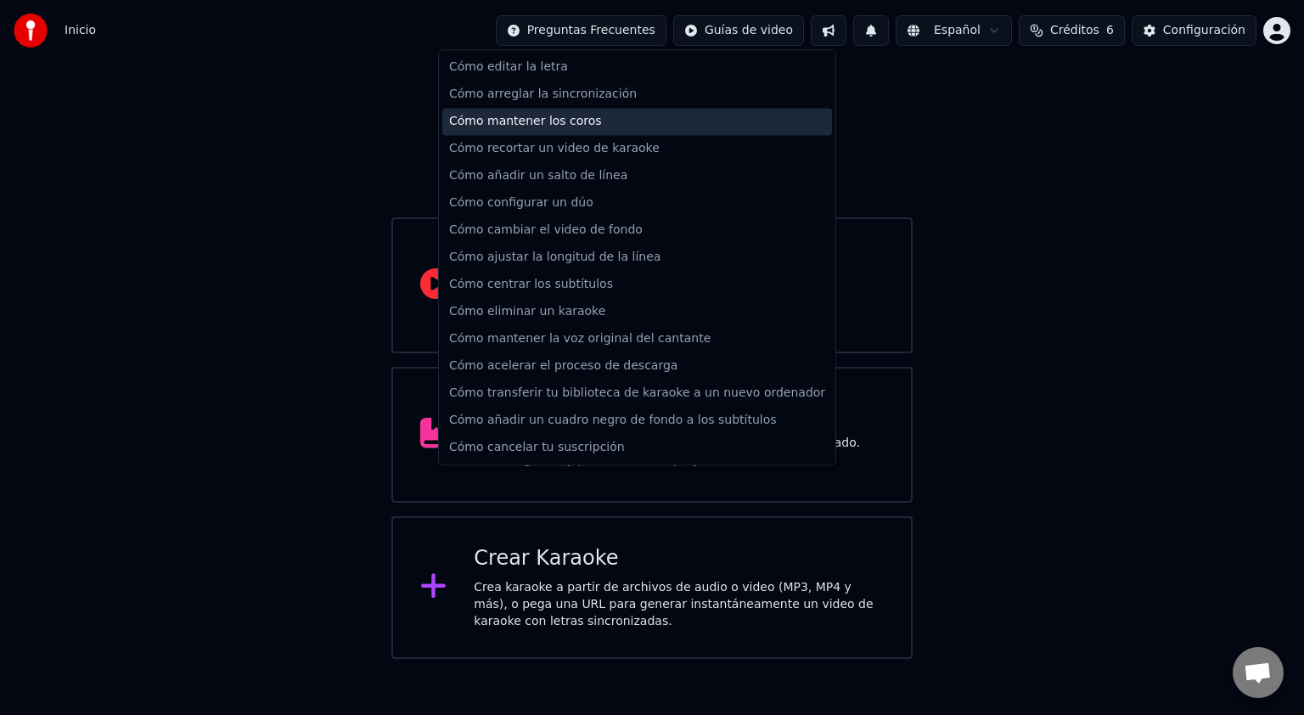
click at [568, 130] on div "Cómo mantener los coros" at bounding box center [637, 121] width 390 height 27
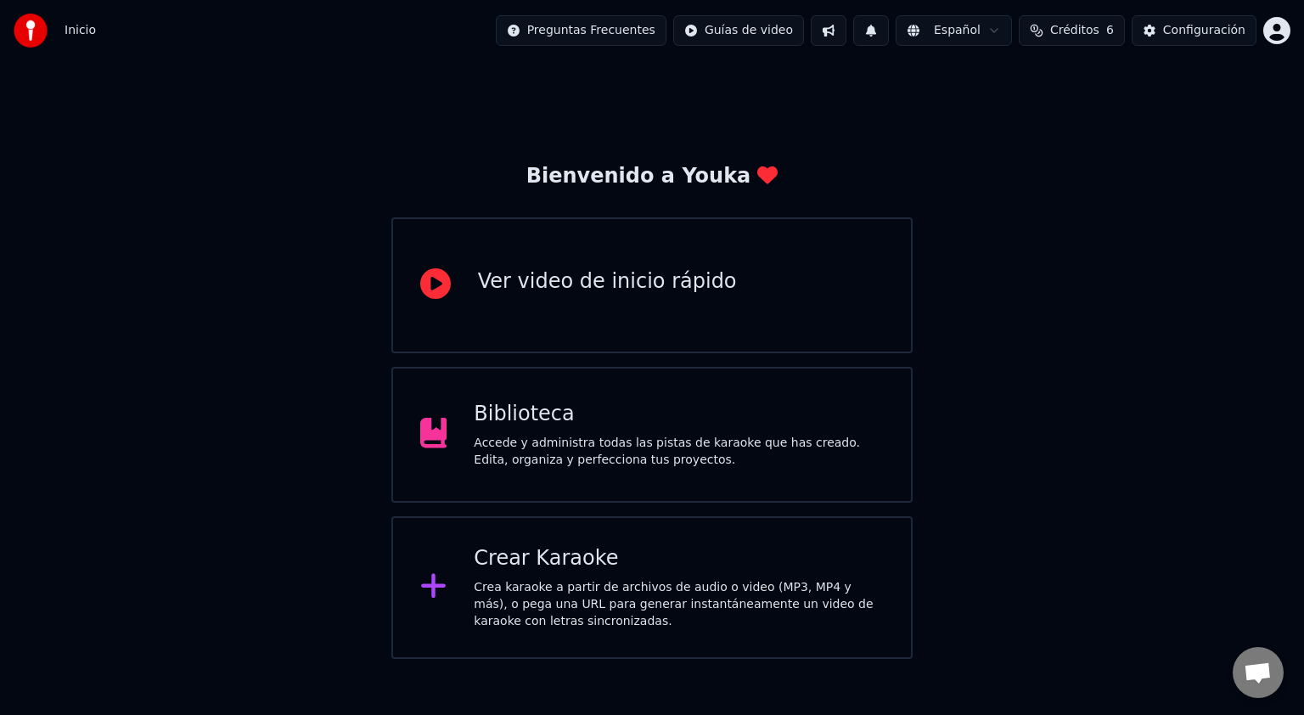
click at [1282, 34] on html "Inicio Preguntas Frecuentes Guías de video Español Créditos 6 Configuración Bie…" at bounding box center [652, 329] width 1304 height 659
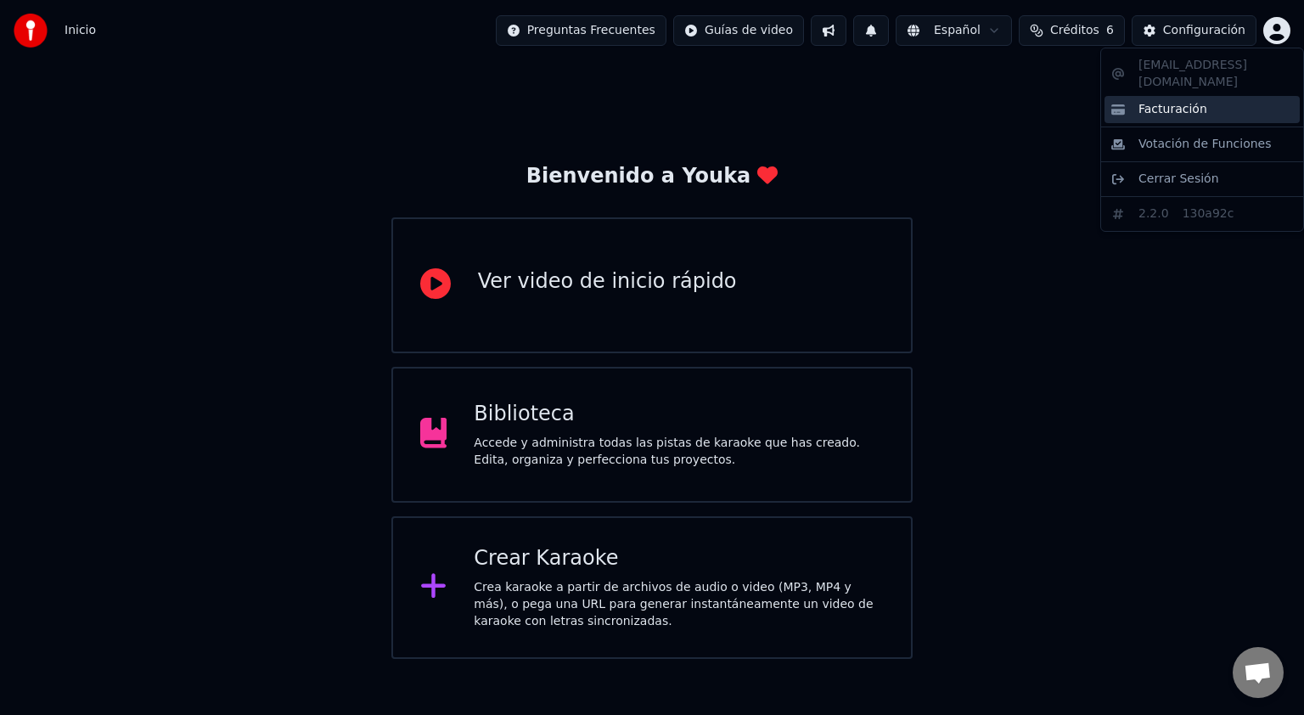
click at [1160, 101] on span "Facturación" at bounding box center [1173, 109] width 69 height 17
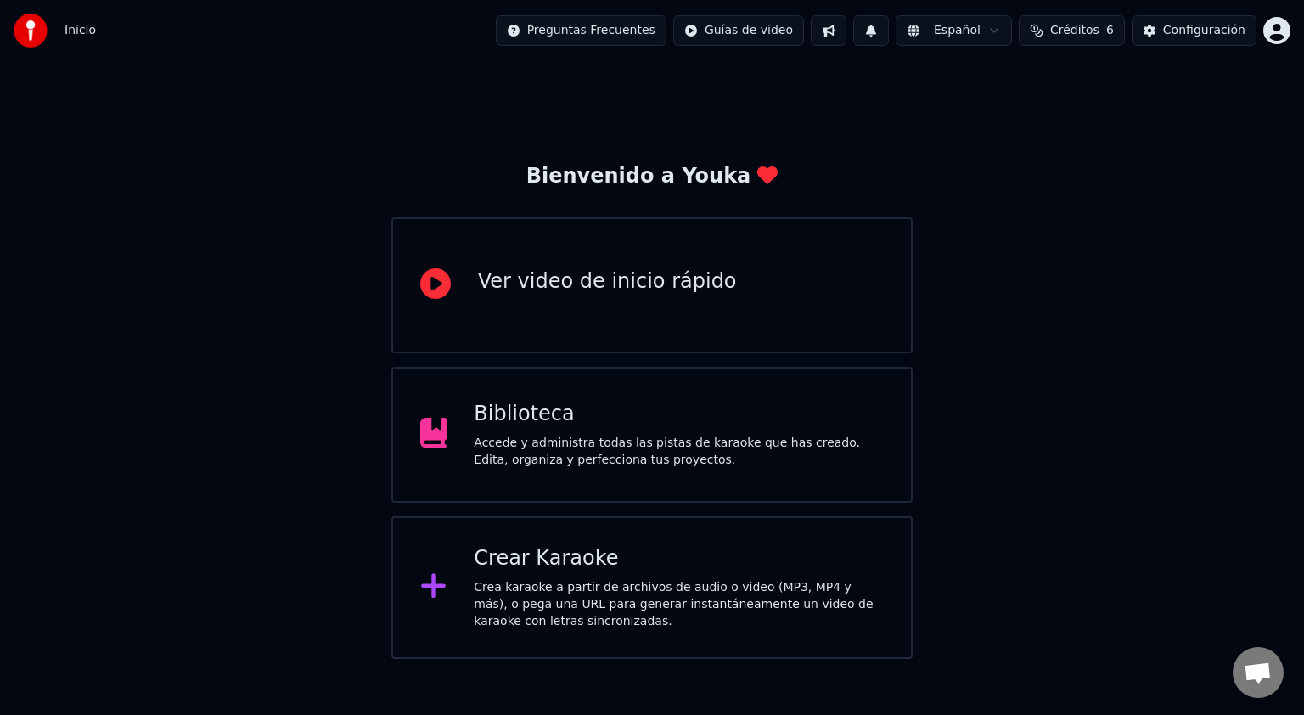
click at [1075, 31] on span "Créditos" at bounding box center [1075, 30] width 49 height 17
click at [1049, 30] on button "Créditos 6" at bounding box center [1072, 30] width 106 height 31
click at [1053, 85] on th "Restante" at bounding box center [1020, 81] width 66 height 34
click at [1116, 83] on th "Expiración (días)" at bounding box center [1148, 81] width 188 height 34
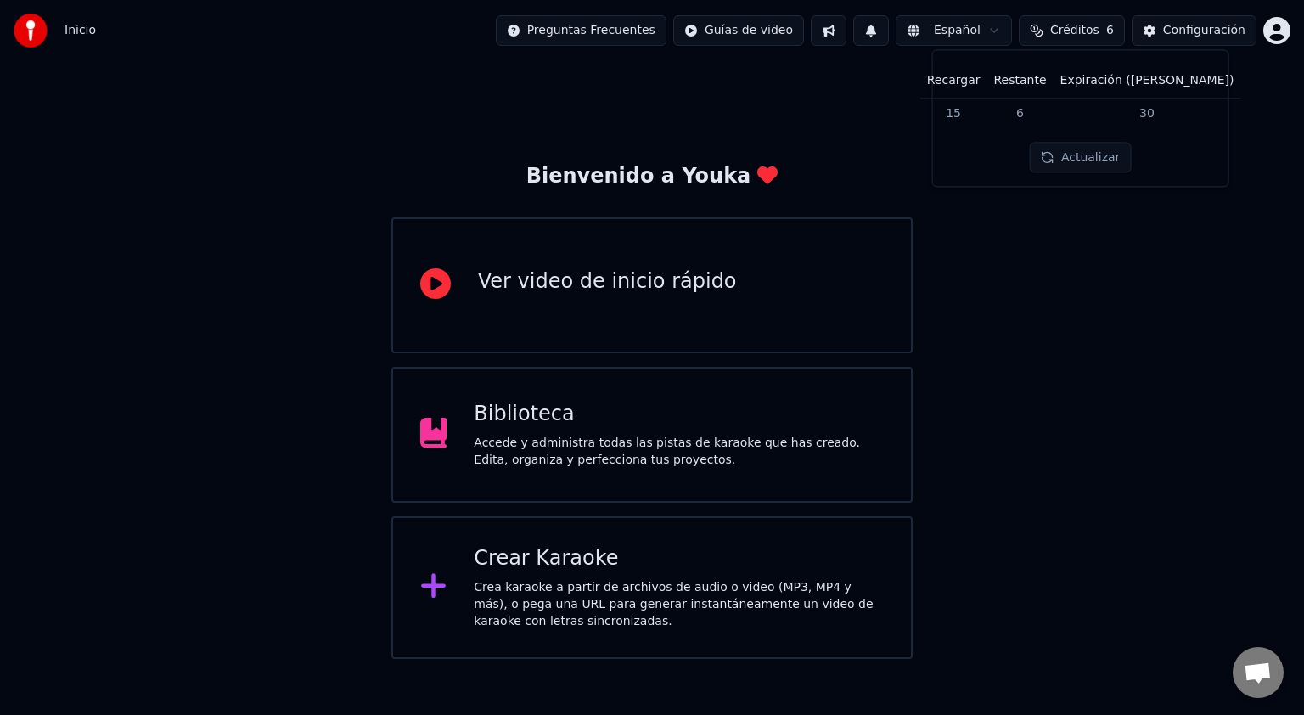
click at [1144, 112] on td "30" at bounding box center [1148, 113] width 188 height 31
click at [1053, 108] on td "6" at bounding box center [1020, 113] width 66 height 31
click at [988, 112] on td "15" at bounding box center [954, 113] width 67 height 31
click at [988, 117] on td "15" at bounding box center [954, 113] width 67 height 31
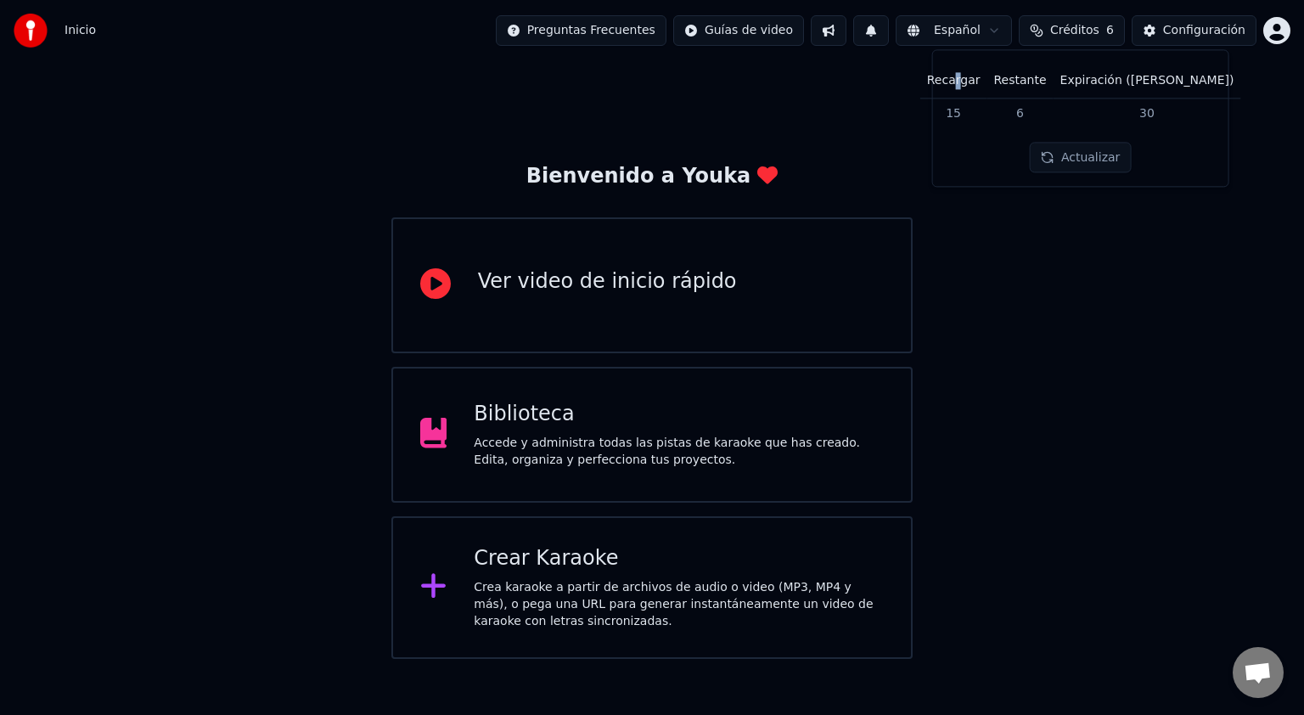
click at [988, 82] on th "Recargar" at bounding box center [954, 81] width 67 height 34
click at [690, 572] on div "Crear Karaoke Crea karaoke a partir de archivos de audio o video (MP3, MP4 y má…" at bounding box center [679, 587] width 410 height 85
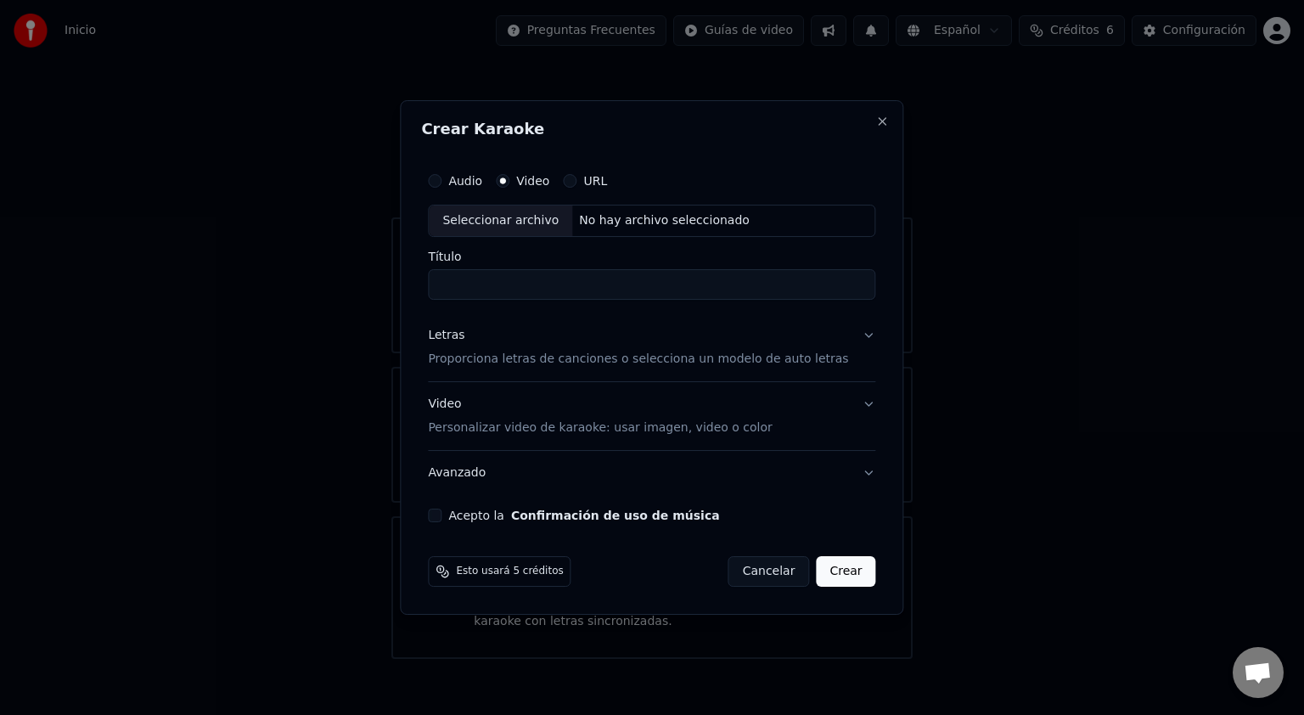
click at [449, 568] on icon at bounding box center [443, 572] width 14 height 14
click at [500, 581] on div "Esto usará 5 créditos" at bounding box center [499, 571] width 143 height 31
click at [511, 574] on span "Esto usará 5 créditos" at bounding box center [509, 572] width 107 height 14
click at [449, 571] on icon at bounding box center [443, 572] width 14 height 14
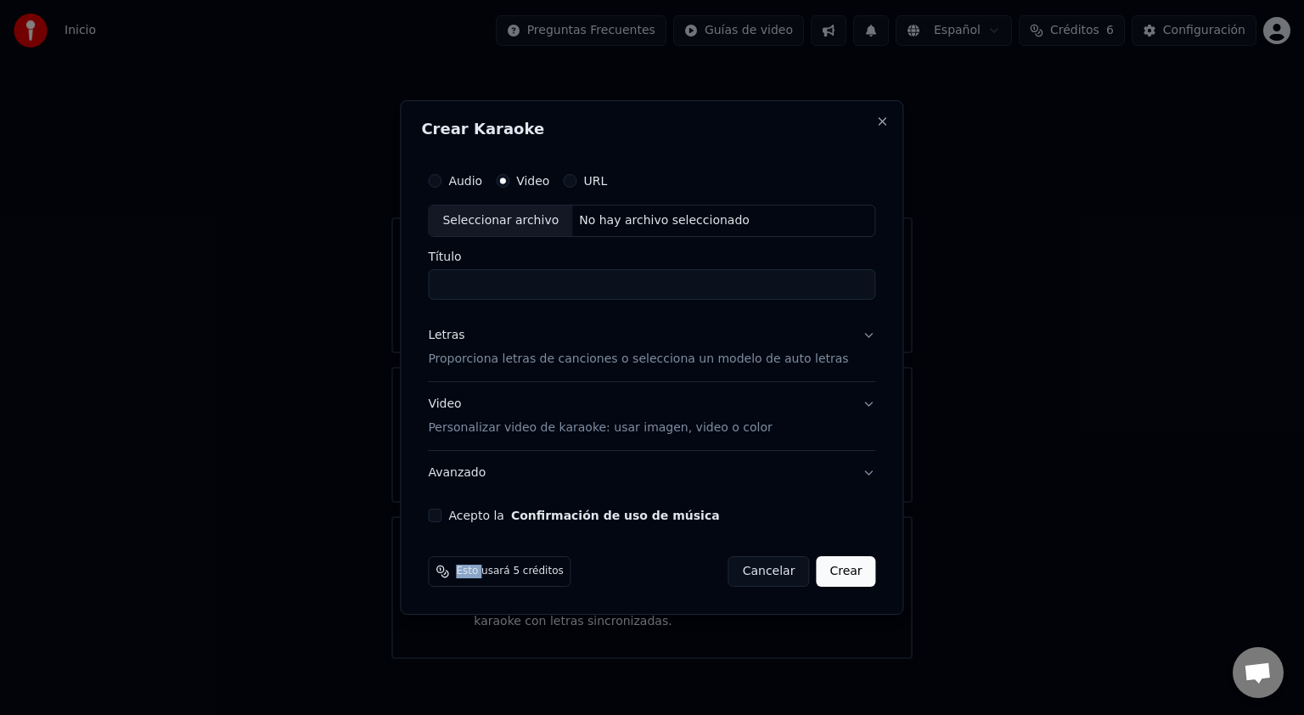
click at [449, 571] on icon at bounding box center [443, 572] width 14 height 14
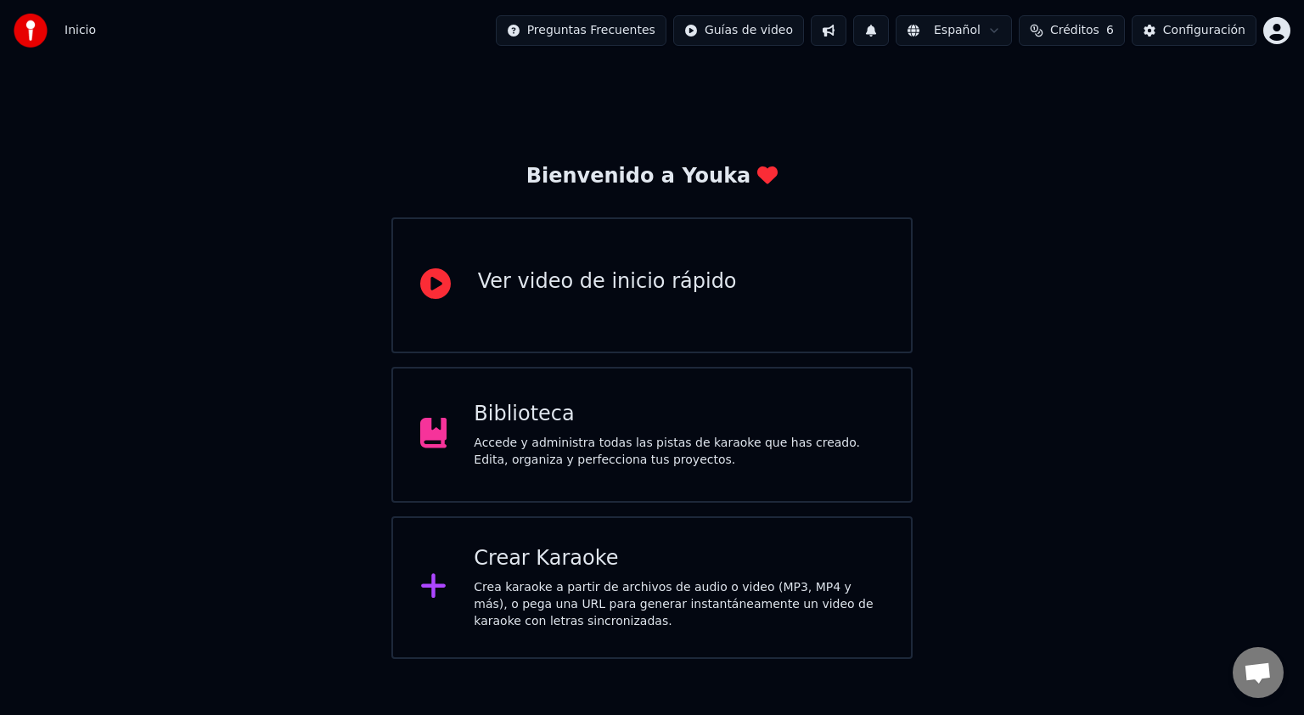
click at [1276, 27] on html "Inicio Preguntas Frecuentes Guías de video Español Créditos 6 Configuración Bie…" at bounding box center [652, 329] width 1304 height 659
click at [1209, 38] on html "Inicio Preguntas Frecuentes Guías de video Español Créditos 6 Configuración Bie…" at bounding box center [652, 329] width 1304 height 659
click at [1209, 37] on div "Configuración" at bounding box center [1204, 30] width 82 height 17
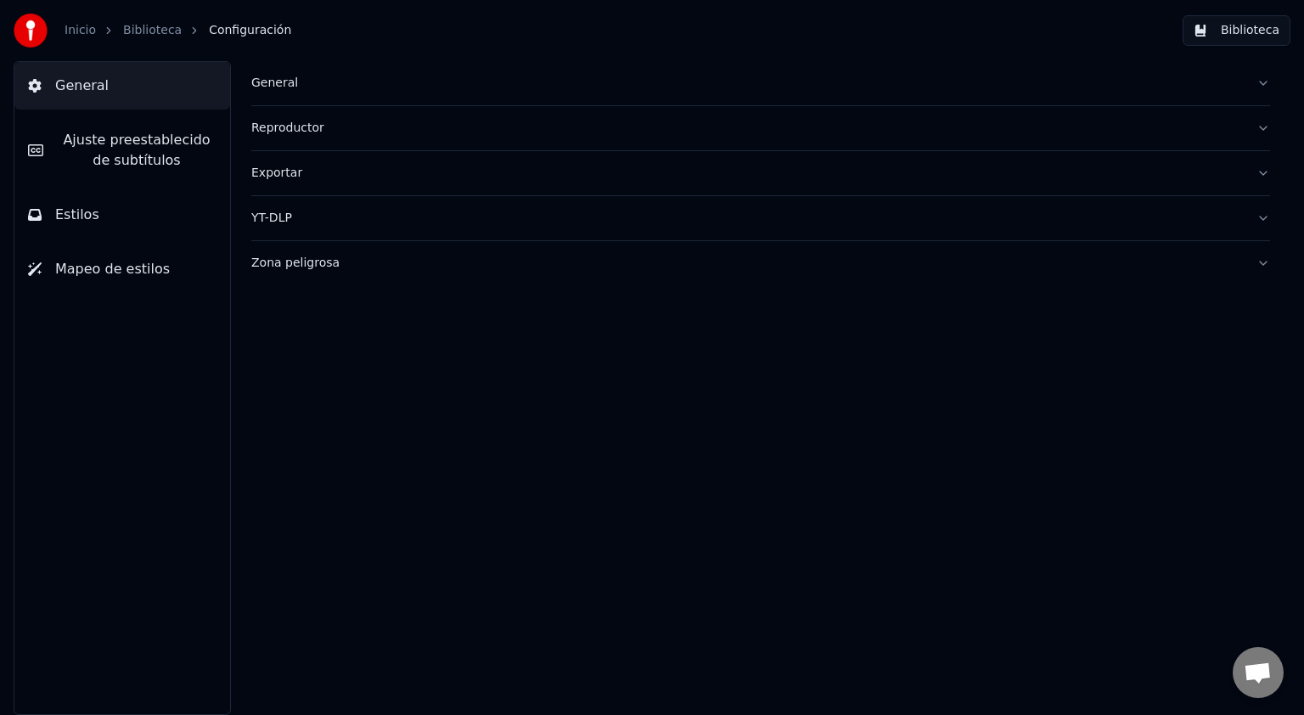
click at [78, 82] on span "General" at bounding box center [82, 86] width 54 height 20
click at [289, 89] on div "General" at bounding box center [747, 83] width 992 height 17
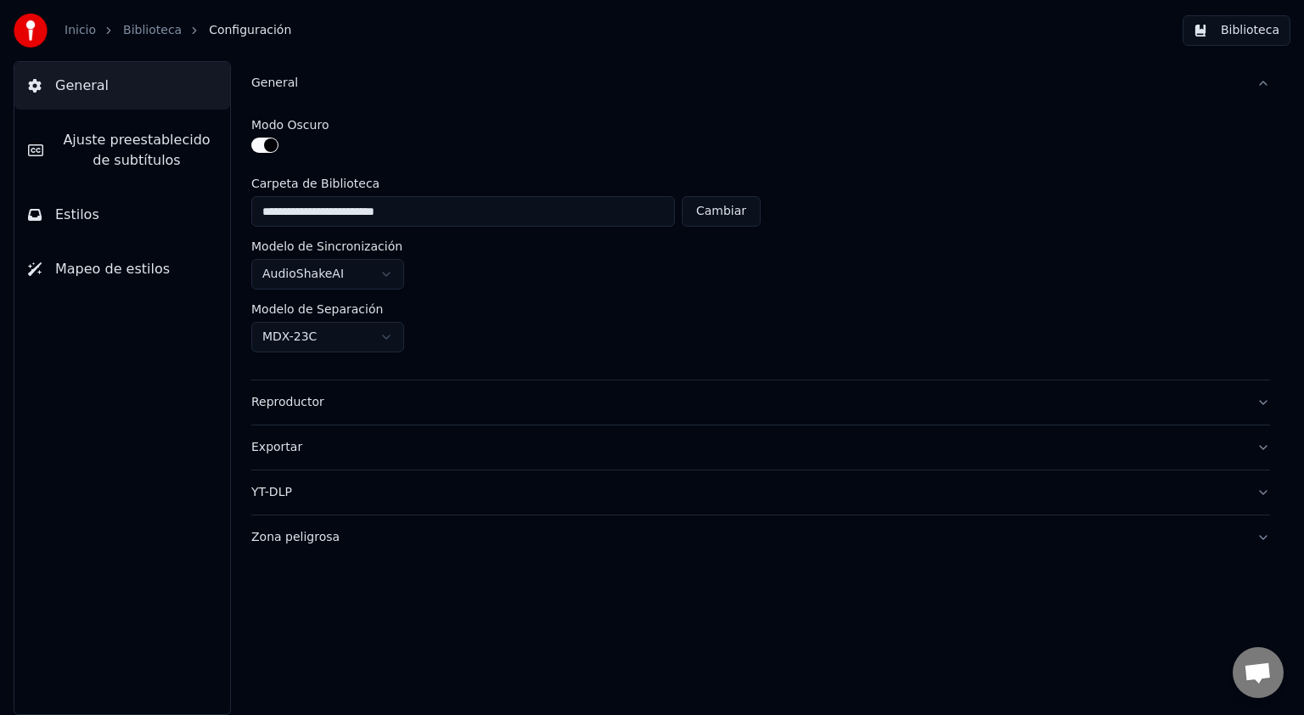
click at [40, 32] on img at bounding box center [31, 31] width 34 height 34
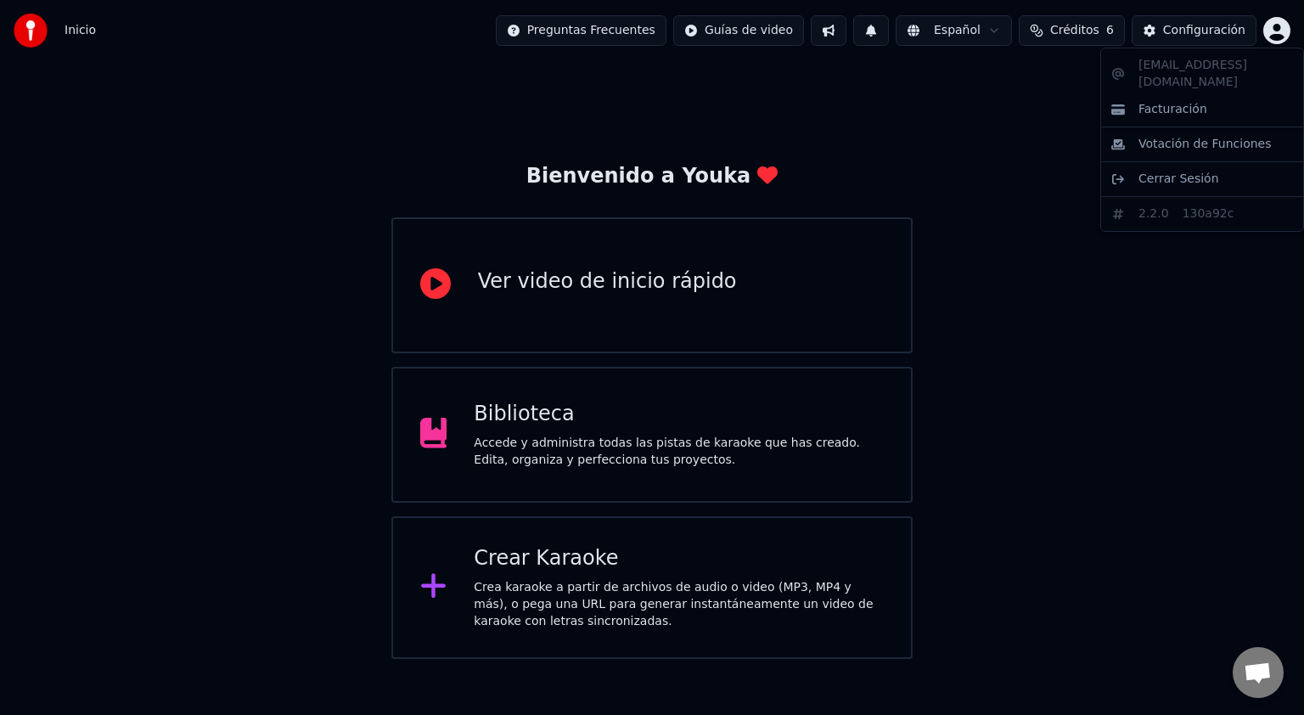
click at [1283, 33] on html "Inicio Preguntas Frecuentes Guías de video Español Créditos 6 Configuración Bie…" at bounding box center [652, 329] width 1304 height 659
click at [655, 36] on html "Inicio Preguntas Frecuentes Guías de video Español Créditos 6 Configuración Bie…" at bounding box center [652, 329] width 1304 height 659
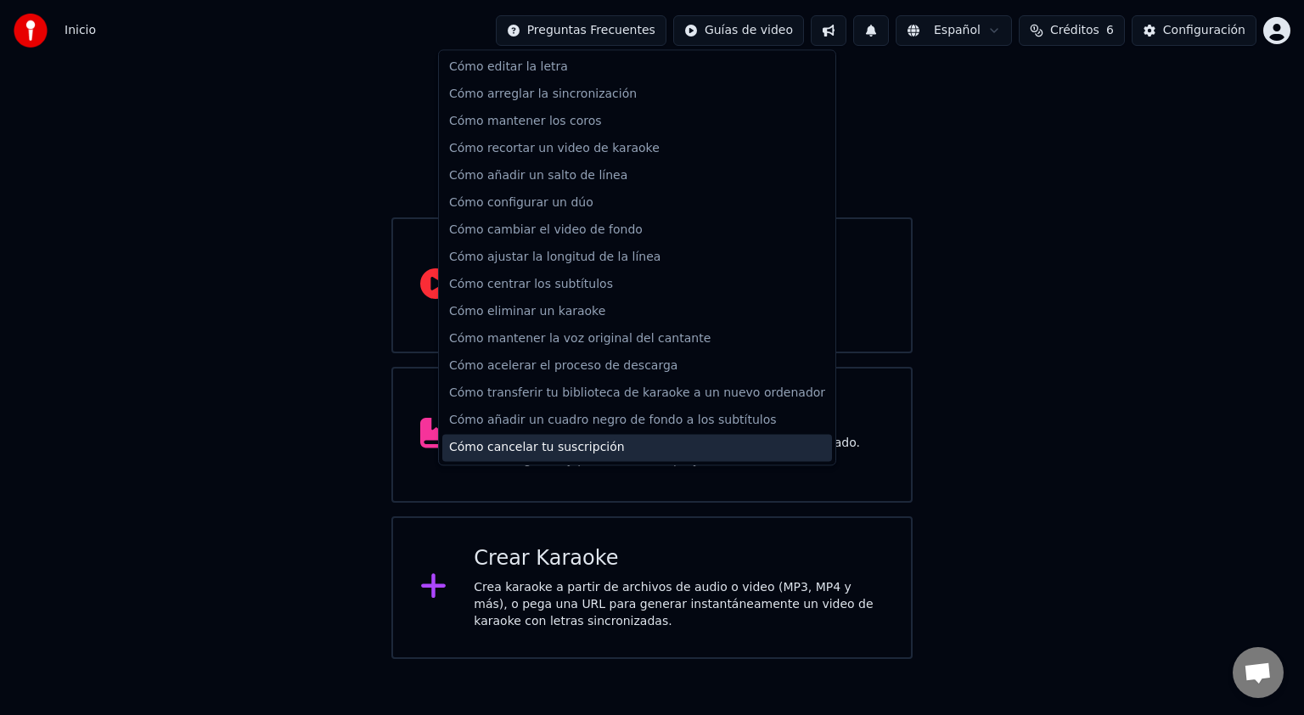
click at [601, 448] on div "Cómo cancelar tu suscripción" at bounding box center [637, 447] width 390 height 27
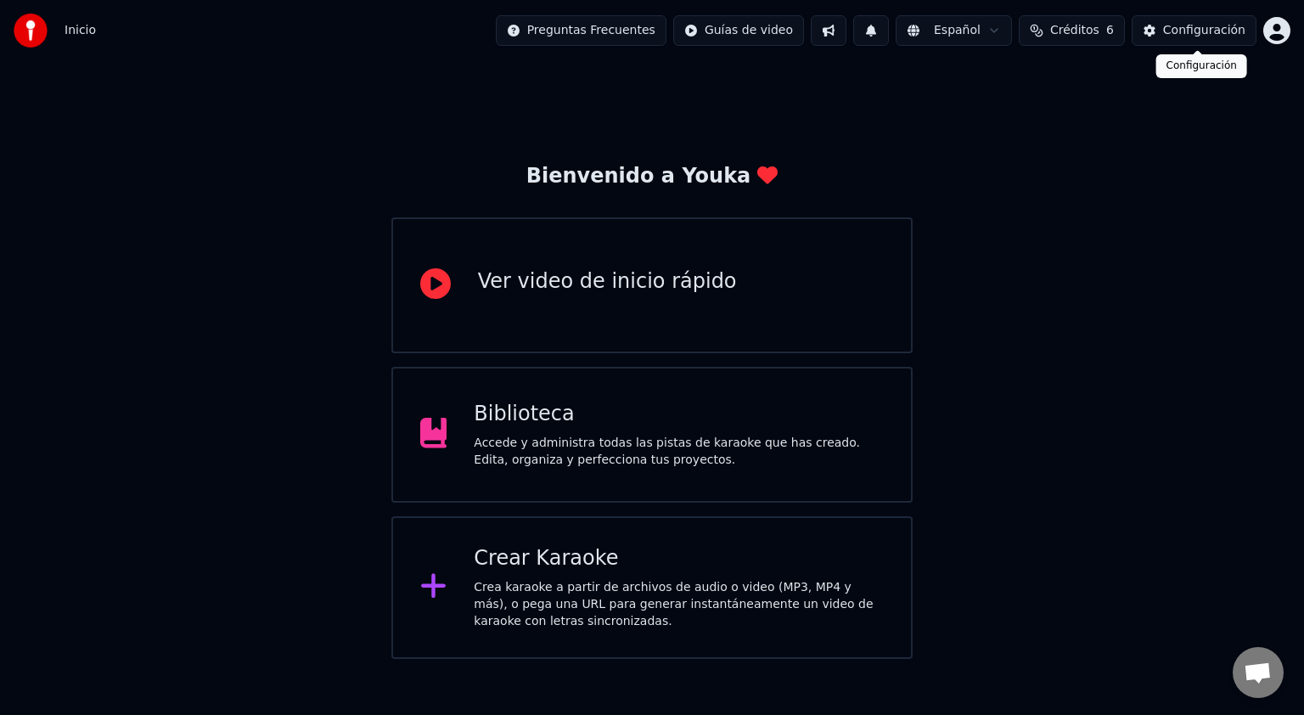
click at [1196, 34] on div "Configuración" at bounding box center [1204, 30] width 82 height 17
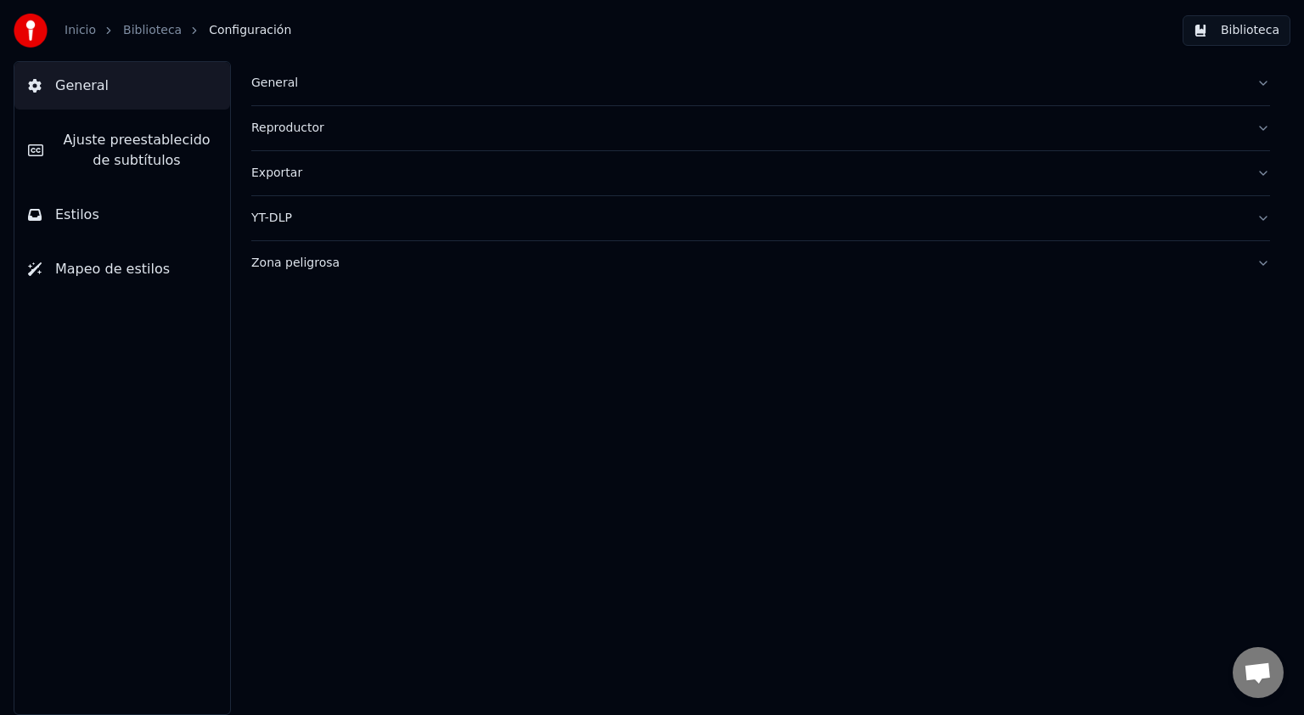
click at [132, 31] on link "Biblioteca" at bounding box center [152, 30] width 59 height 17
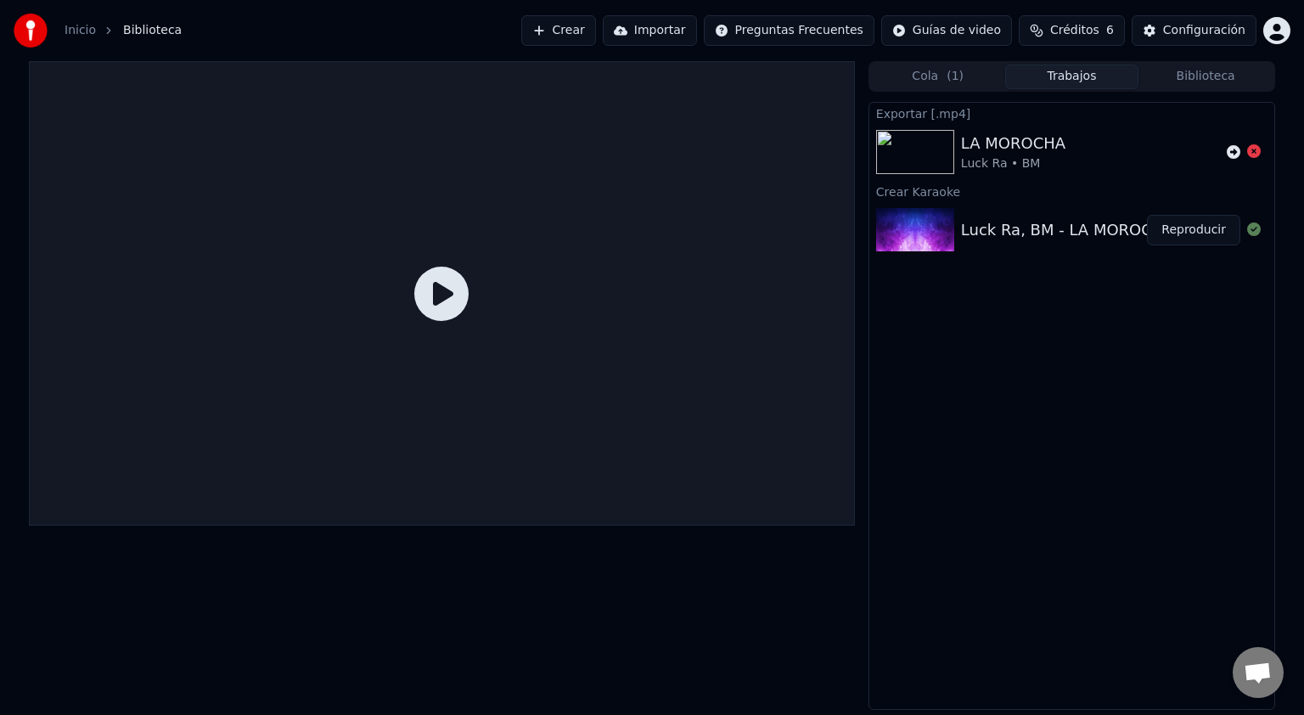
click at [1280, 33] on html "Inicio Biblioteca Crear Importar Preguntas Frecuentes Guías de video Créditos 6…" at bounding box center [652, 357] width 1304 height 715
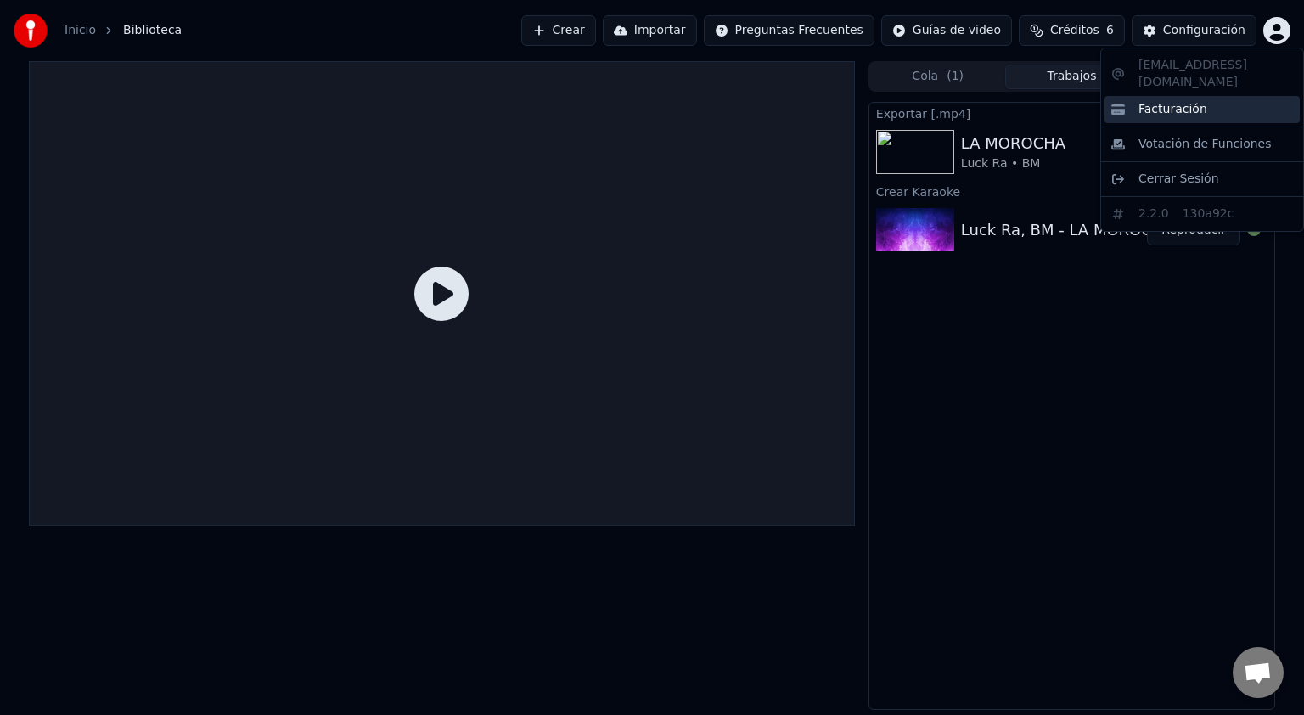
click at [1189, 101] on span "Facturación" at bounding box center [1173, 109] width 69 height 17
click at [1284, 37] on html "Inicio Biblioteca Crear Importar Preguntas Frecuentes Guías de video Créditos 6…" at bounding box center [652, 357] width 1304 height 715
click at [1179, 170] on div "Cerrar Sesión" at bounding box center [1202, 179] width 195 height 27
